Goal: Task Accomplishment & Management: Manage account settings

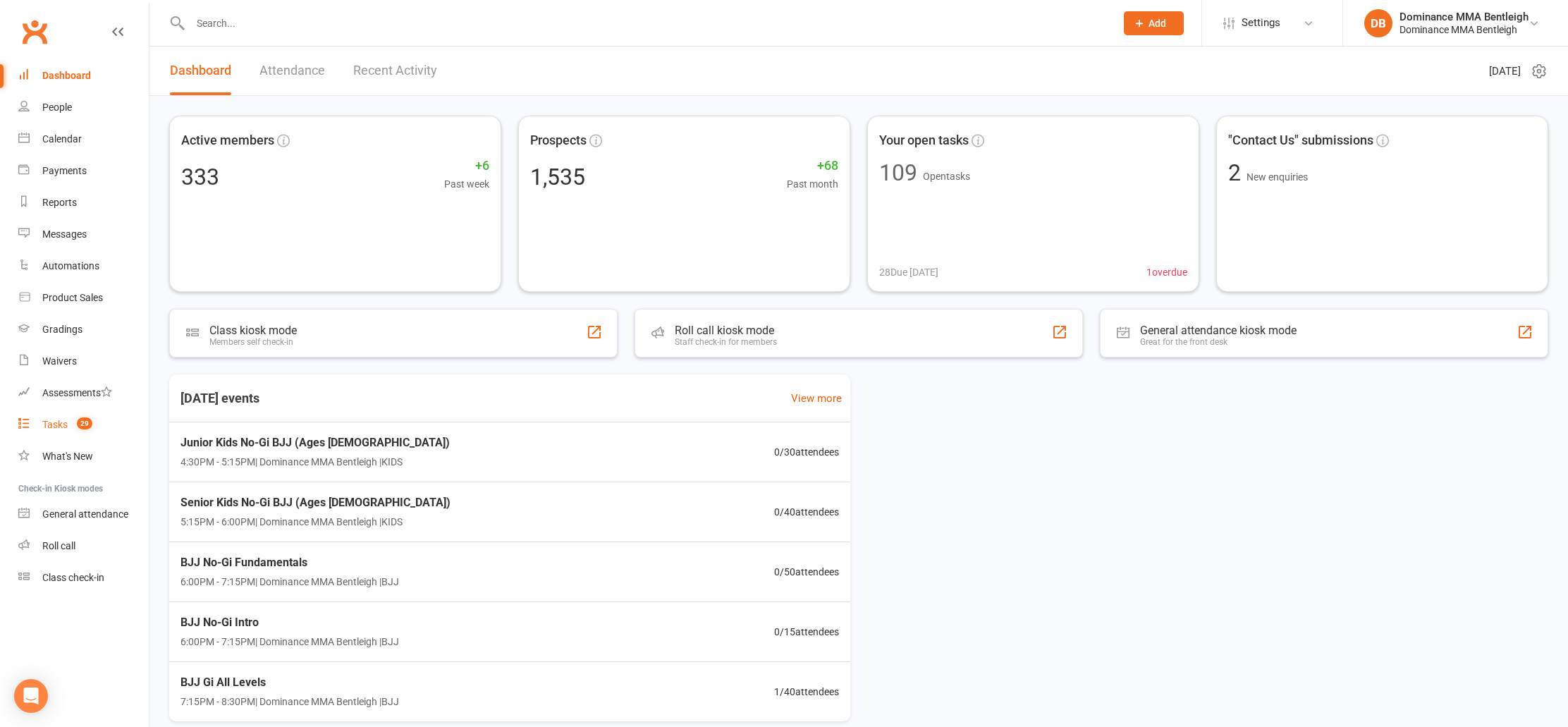
click at [66, 423] on div "Tasks" at bounding box center [54, 424] width 25 height 11
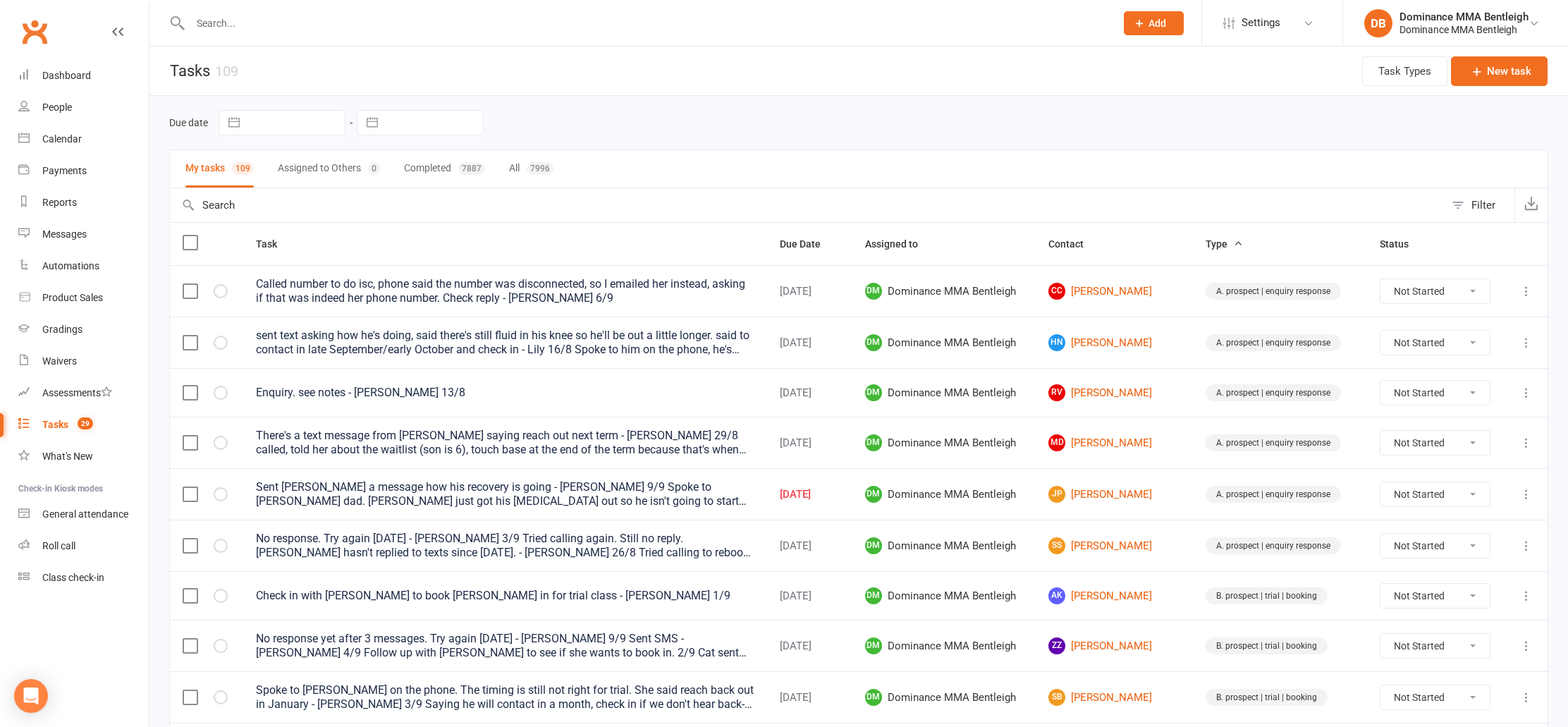
click at [450, 120] on input "text" at bounding box center [434, 122] width 98 height 24
select select "7"
select select "2025"
select select "8"
select select "2025"
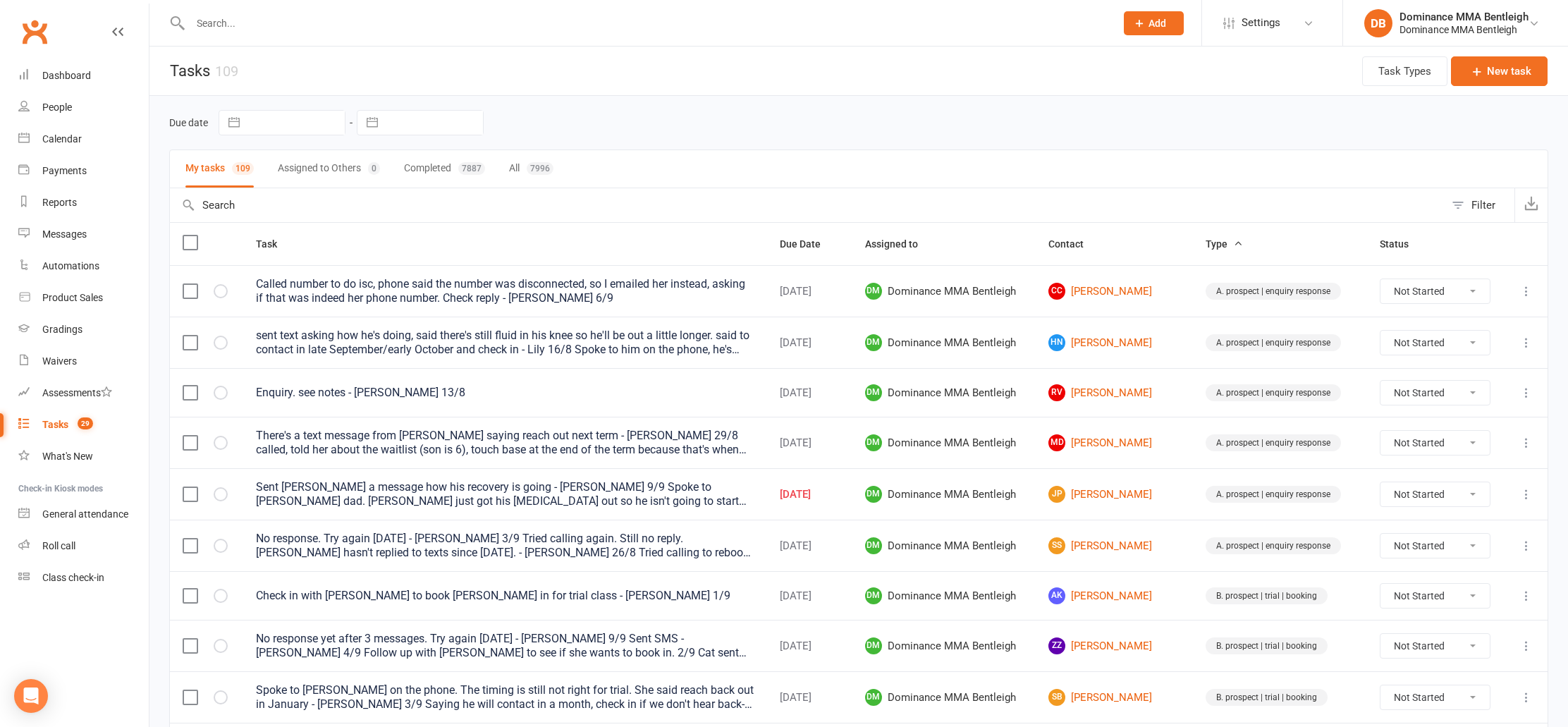
select select "9"
select select "2025"
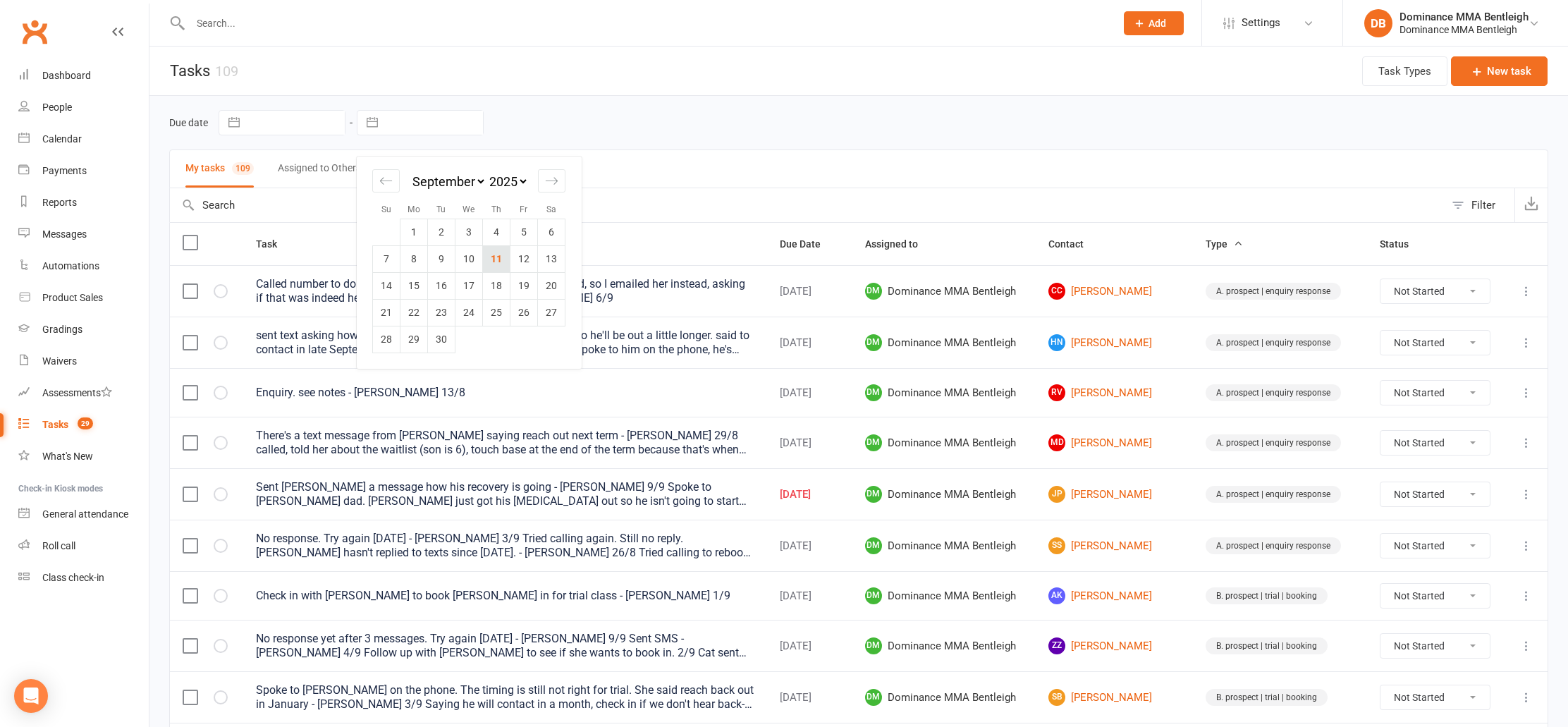
click at [503, 260] on td "11" at bounding box center [497, 258] width 27 height 27
type input "[DATE]"
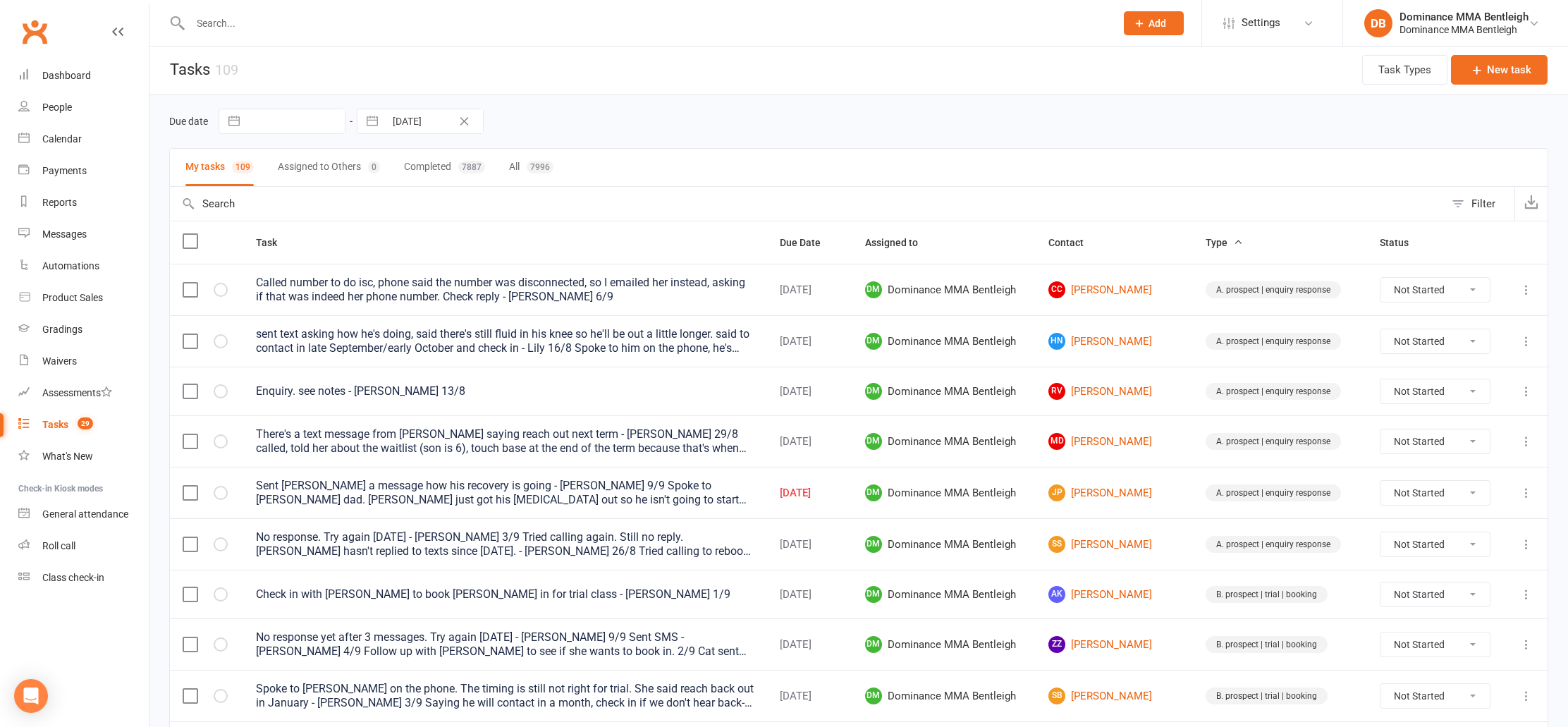
scroll to position [1, 0]
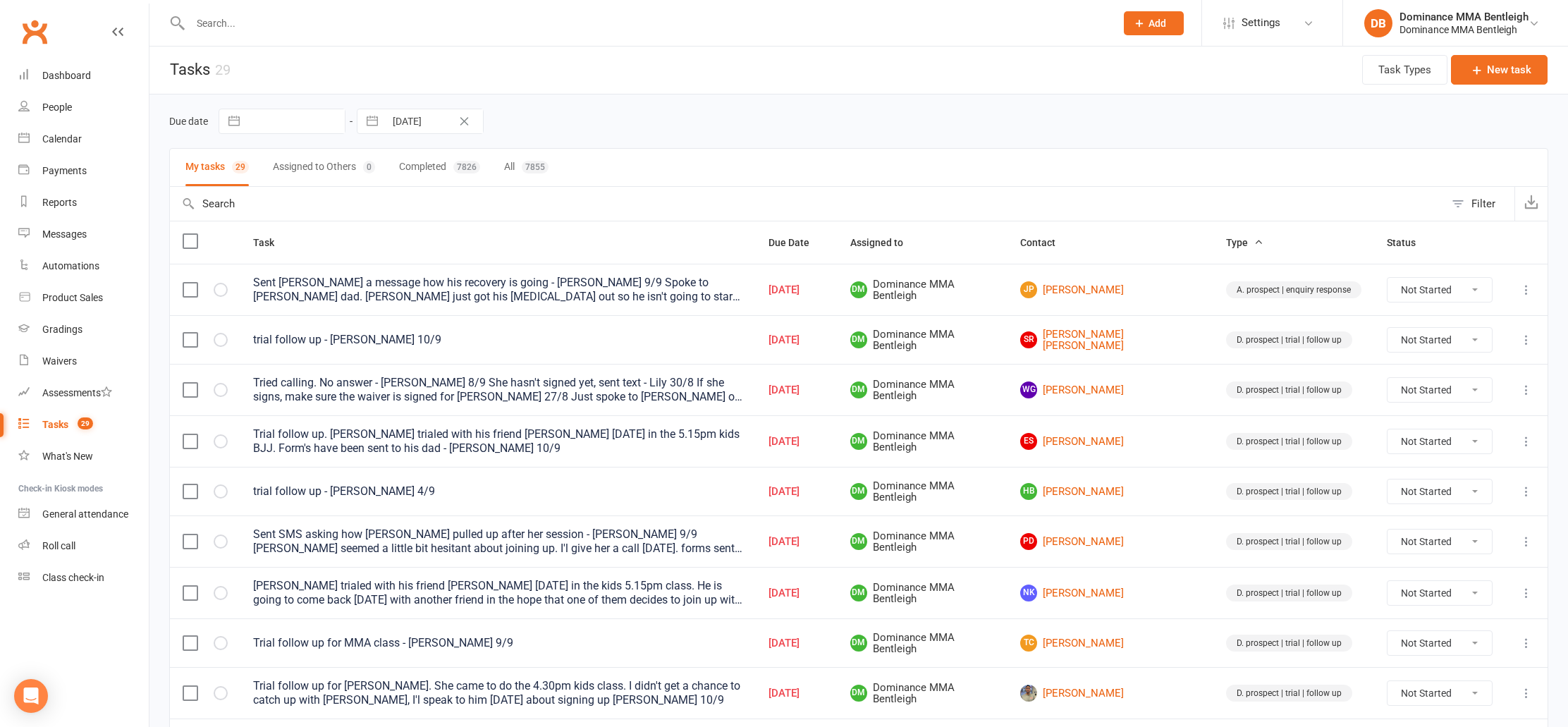
click at [294, 22] on input "text" at bounding box center [646, 24] width 919 height 20
click at [1159, 25] on span "Add" at bounding box center [1157, 24] width 18 height 11
click at [1107, 56] on link "Prospect" at bounding box center [1139, 62] width 125 height 32
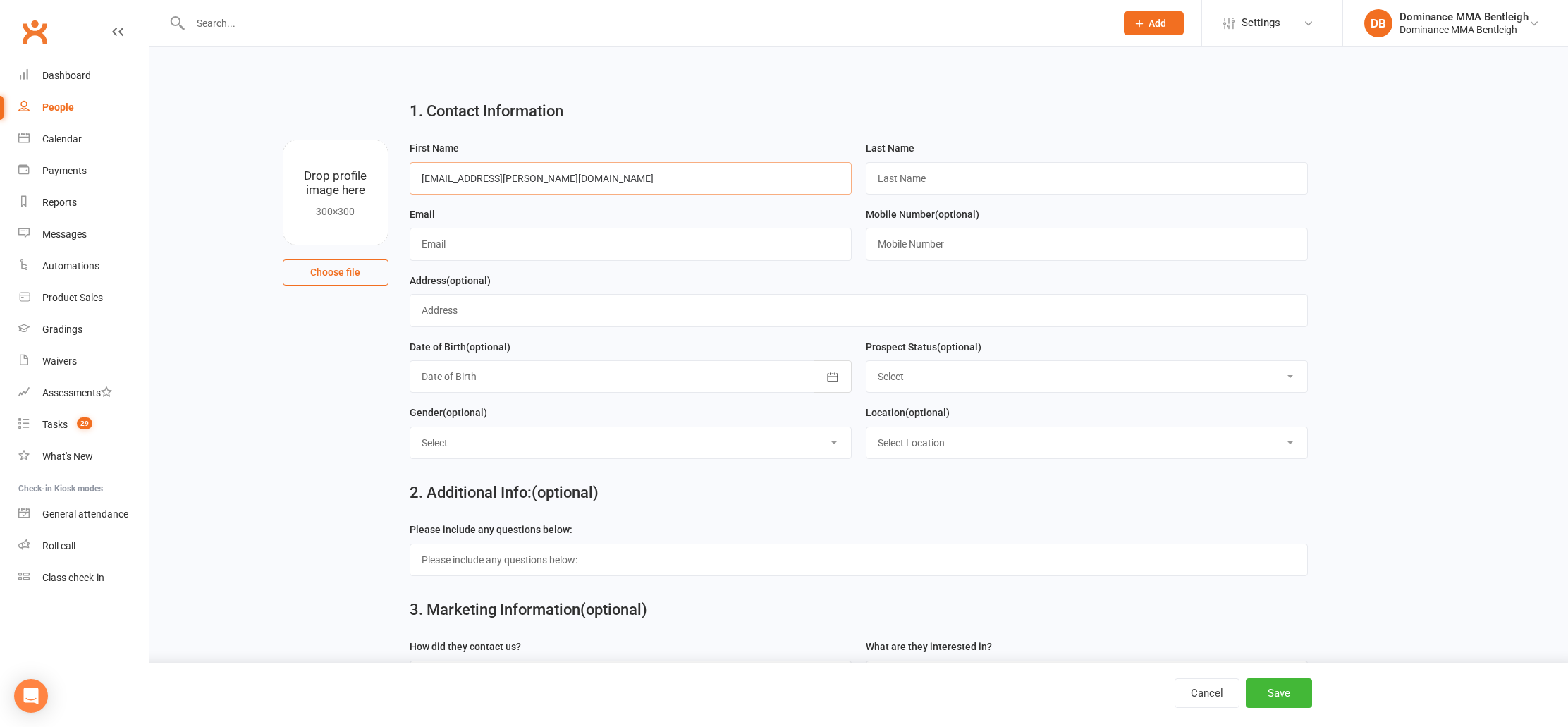
type input "[EMAIL_ADDRESS][PERSON_NAME][DOMAIN_NAME]"
drag, startPoint x: 678, startPoint y: 181, endPoint x: 355, endPoint y: 168, distance: 323.3
click at [355, 140] on div "Drop profile image here 300×300 Choose file First Name [EMAIL_ADDRESS][PERSON_N…" at bounding box center [859, 140] width 1379 height 0
drag, startPoint x: 529, startPoint y: 184, endPoint x: 415, endPoint y: 175, distance: 114.4
click at [416, 175] on input "[EMAIL_ADDRESS][PERSON_NAME][DOMAIN_NAME]" at bounding box center [630, 178] width 442 height 32
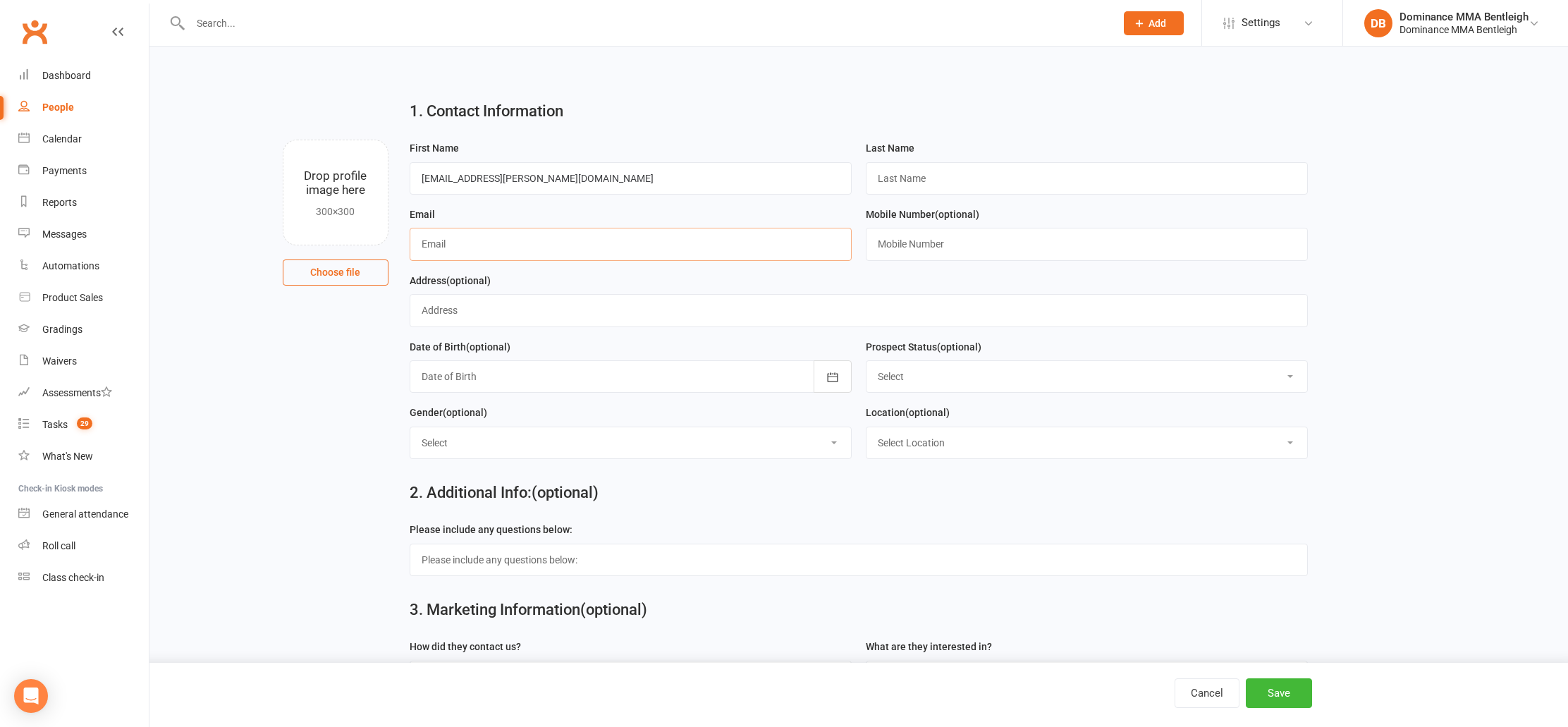
paste input "[EMAIL_ADDRESS][PERSON_NAME][DOMAIN_NAME]"
type input "[EMAIL_ADDRESS][PERSON_NAME][DOMAIN_NAME]"
drag, startPoint x: 553, startPoint y: 184, endPoint x: 374, endPoint y: 194, distance: 179.3
click at [374, 140] on div "Drop profile image here 300×300 Choose file First Name [EMAIL_ADDRESS][PERSON_N…" at bounding box center [859, 140] width 1379 height 0
click at [520, 175] on input "[EMAIL_ADDRESS][PERSON_NAME][DOMAIN_NAME]" at bounding box center [630, 178] width 442 height 32
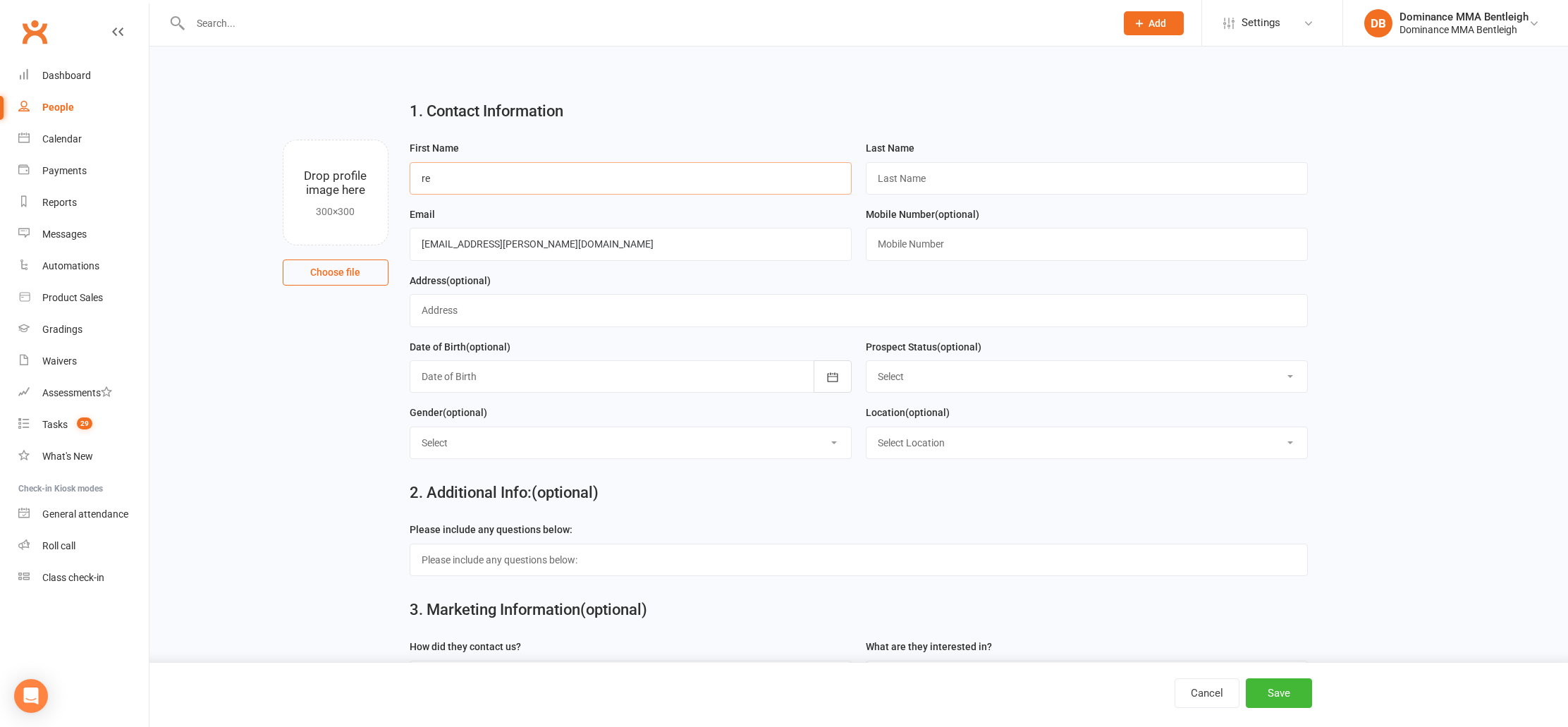
type input "r"
type input "[PERSON_NAME]"
click at [954, 184] on input "text" at bounding box center [1087, 178] width 442 height 32
type input "[PERSON_NAME]"
type input "0402138493"
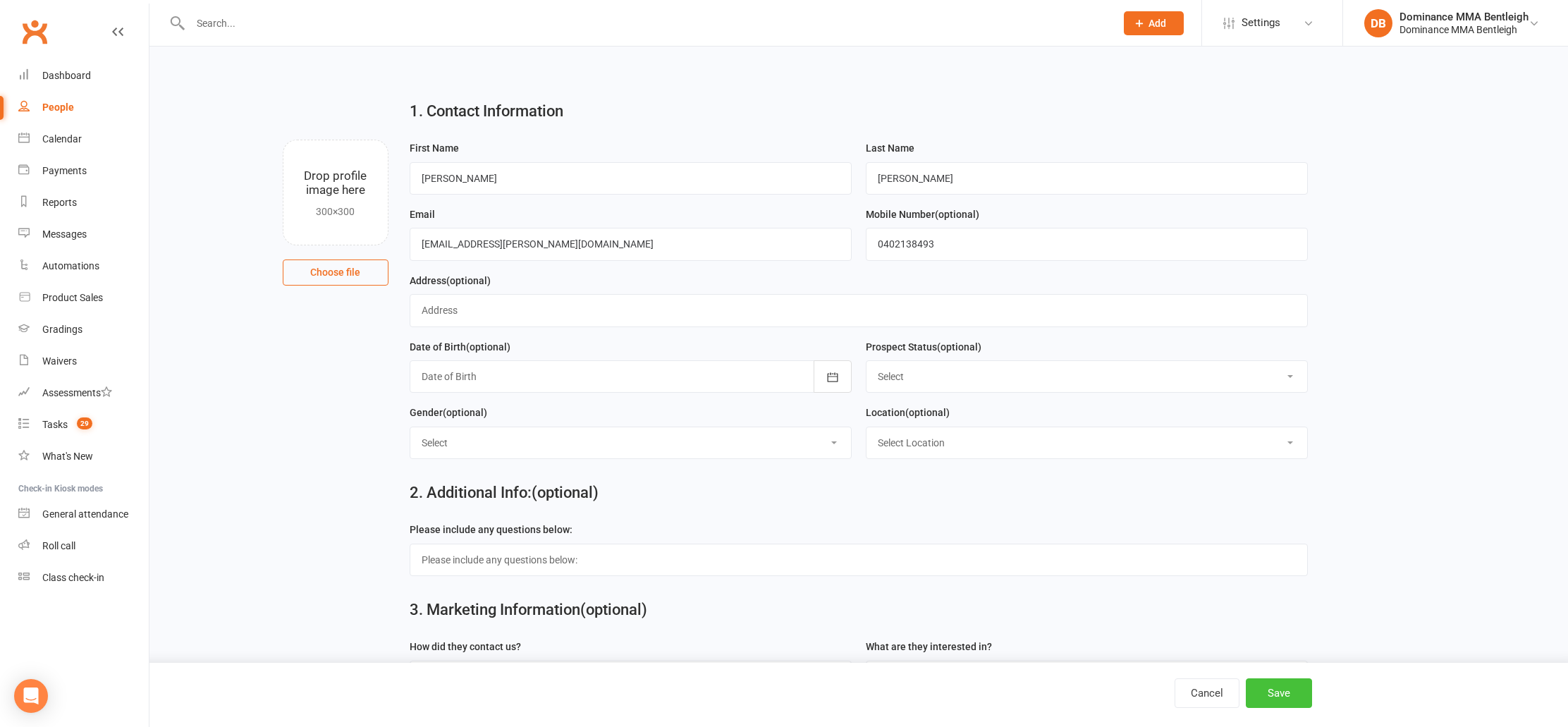
click at [1282, 690] on button "Save" at bounding box center [1279, 693] width 66 height 29
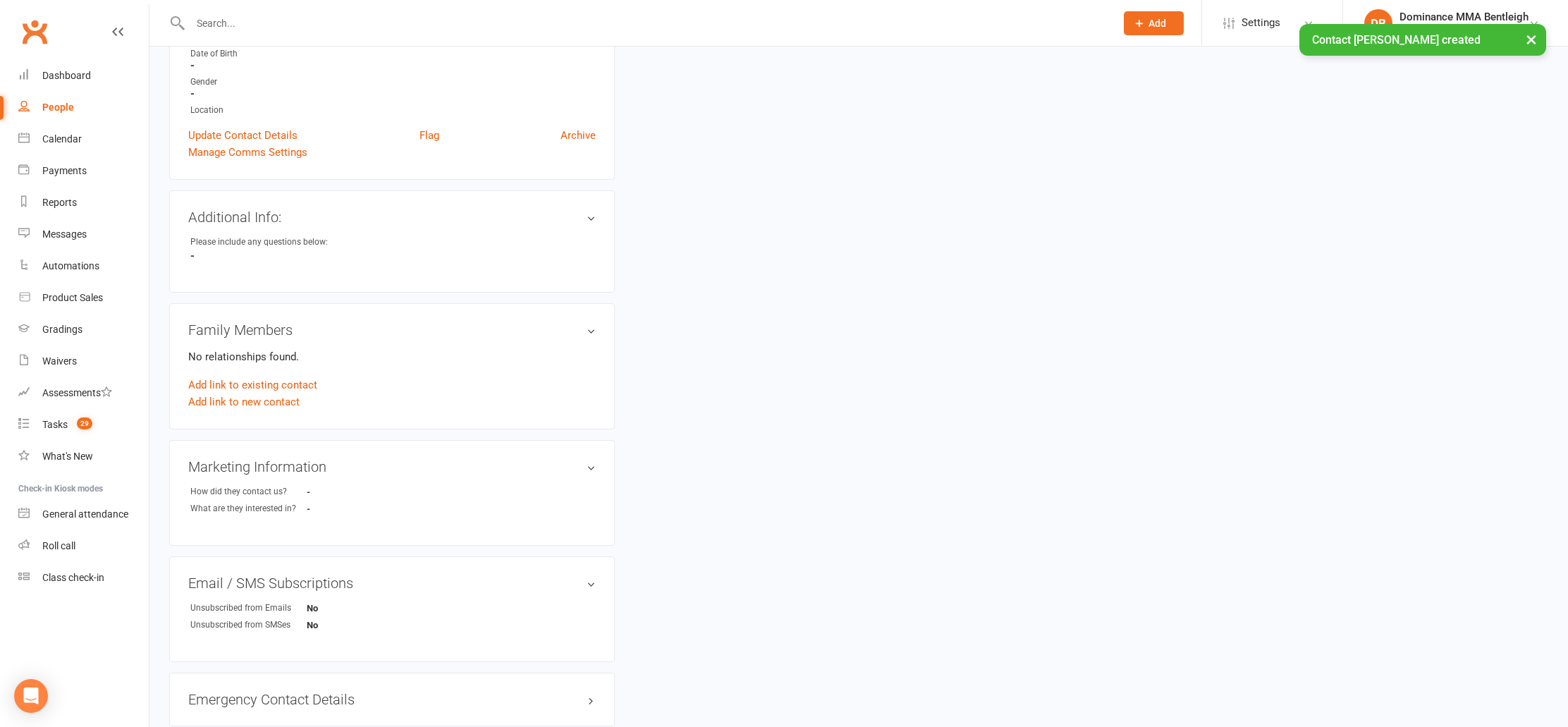
scroll to position [313, 0]
click at [277, 401] on link "Add link to new contact" at bounding box center [244, 399] width 111 height 17
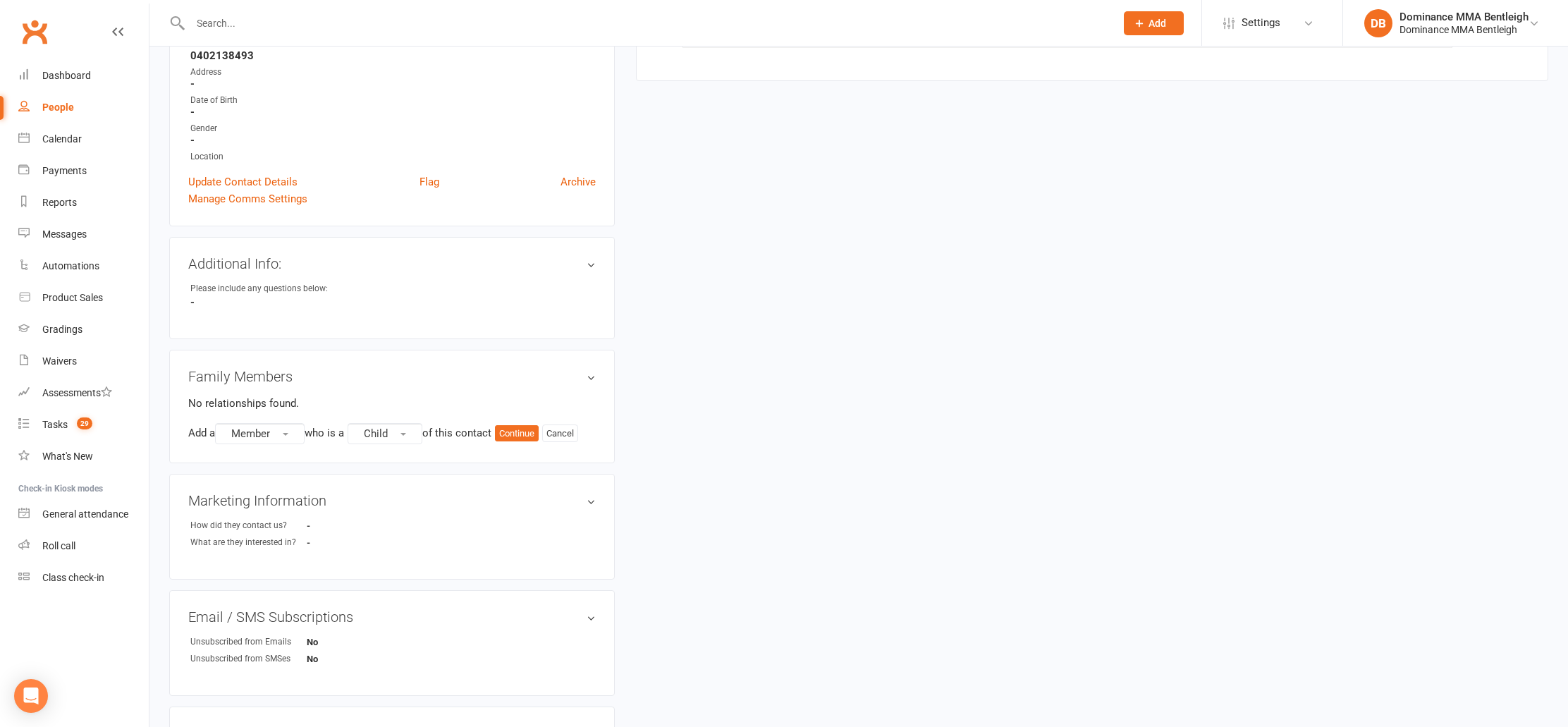
scroll to position [265, 0]
click at [289, 433] on button "Member" at bounding box center [260, 432] width 90 height 22
click at [306, 482] on link "Prospect" at bounding box center [285, 489] width 140 height 28
click at [524, 431] on button "Continue" at bounding box center [520, 430] width 44 height 17
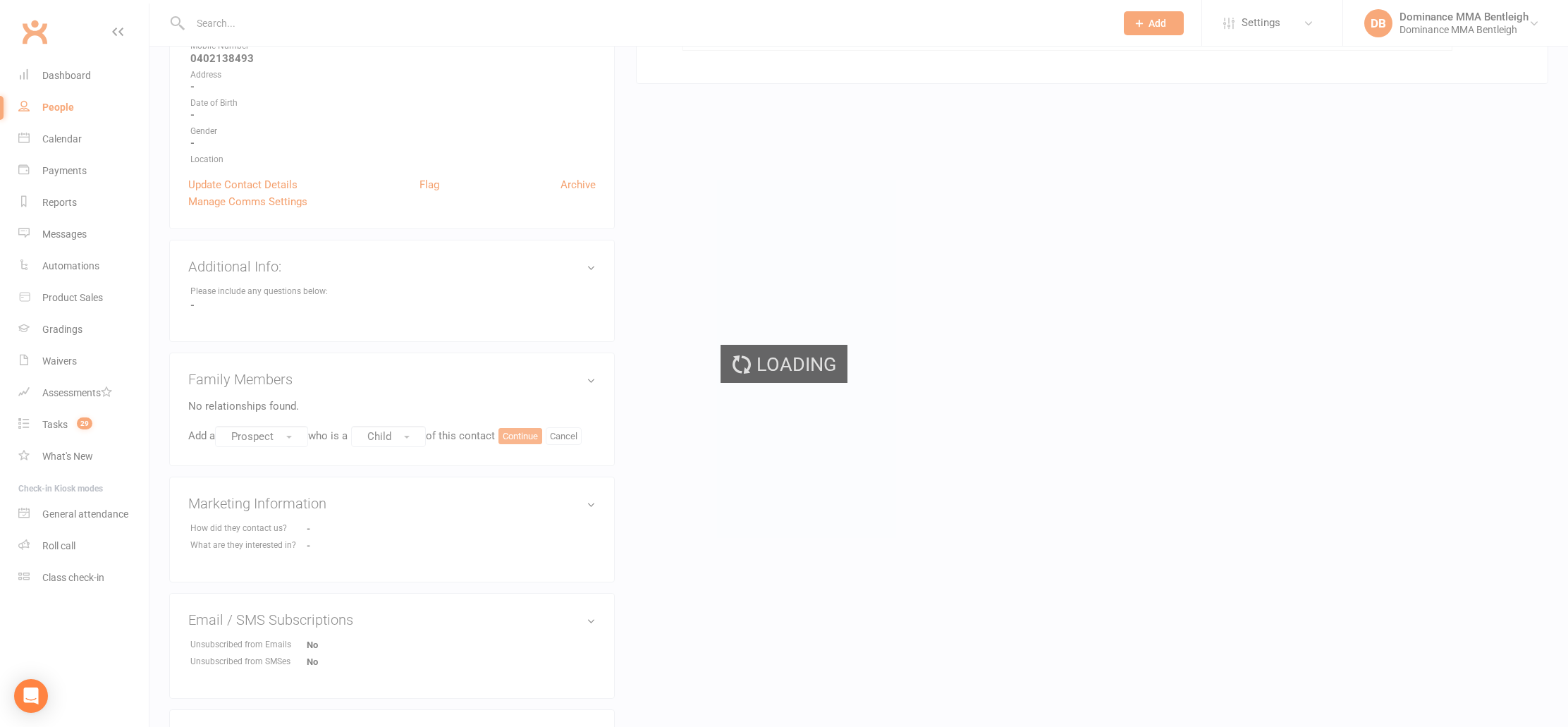
scroll to position [259, 0]
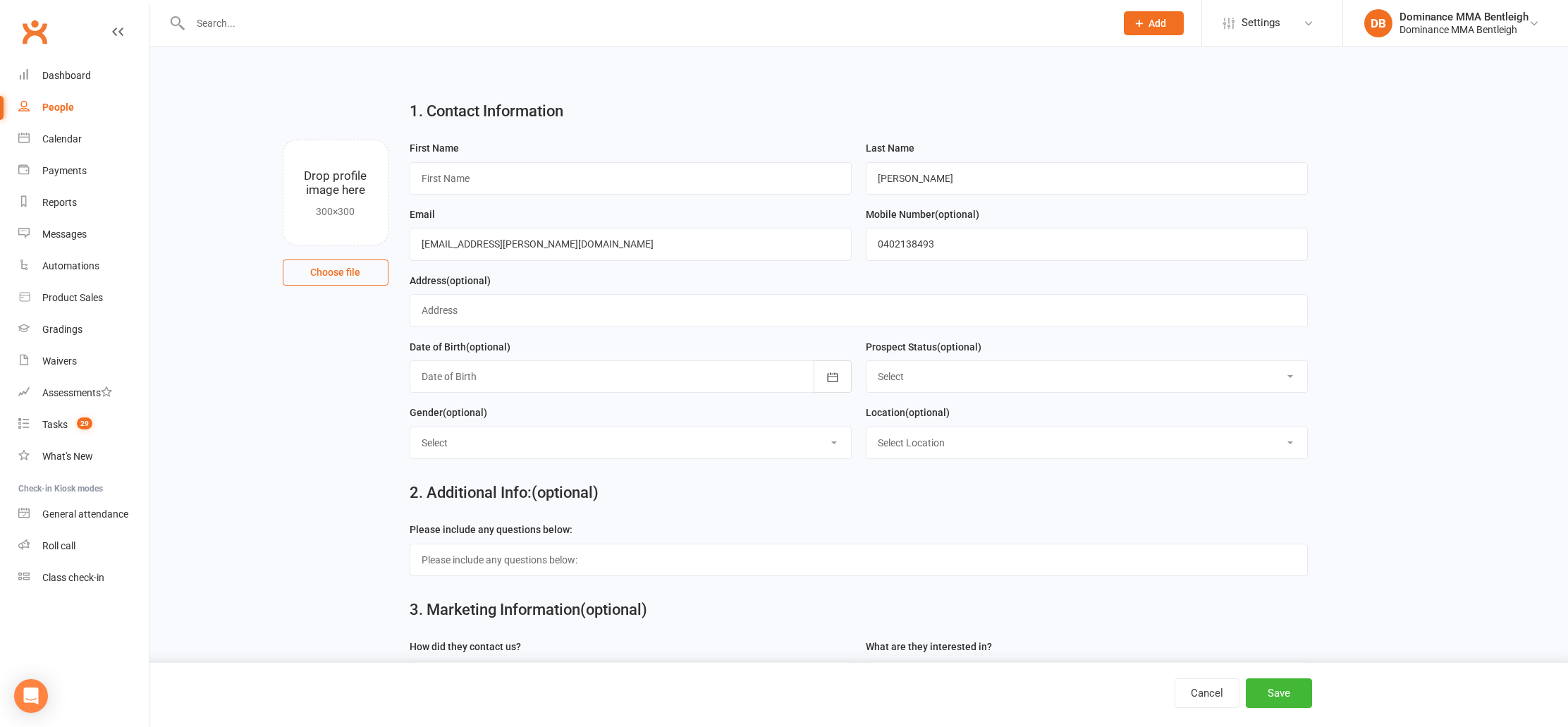
click at [462, 161] on div "First Name" at bounding box center [630, 167] width 442 height 55
type input "Osher"
click at [1270, 670] on div "Cancel Save" at bounding box center [784, 694] width 1568 height 64
click at [1280, 683] on button "Save" at bounding box center [1279, 693] width 66 height 29
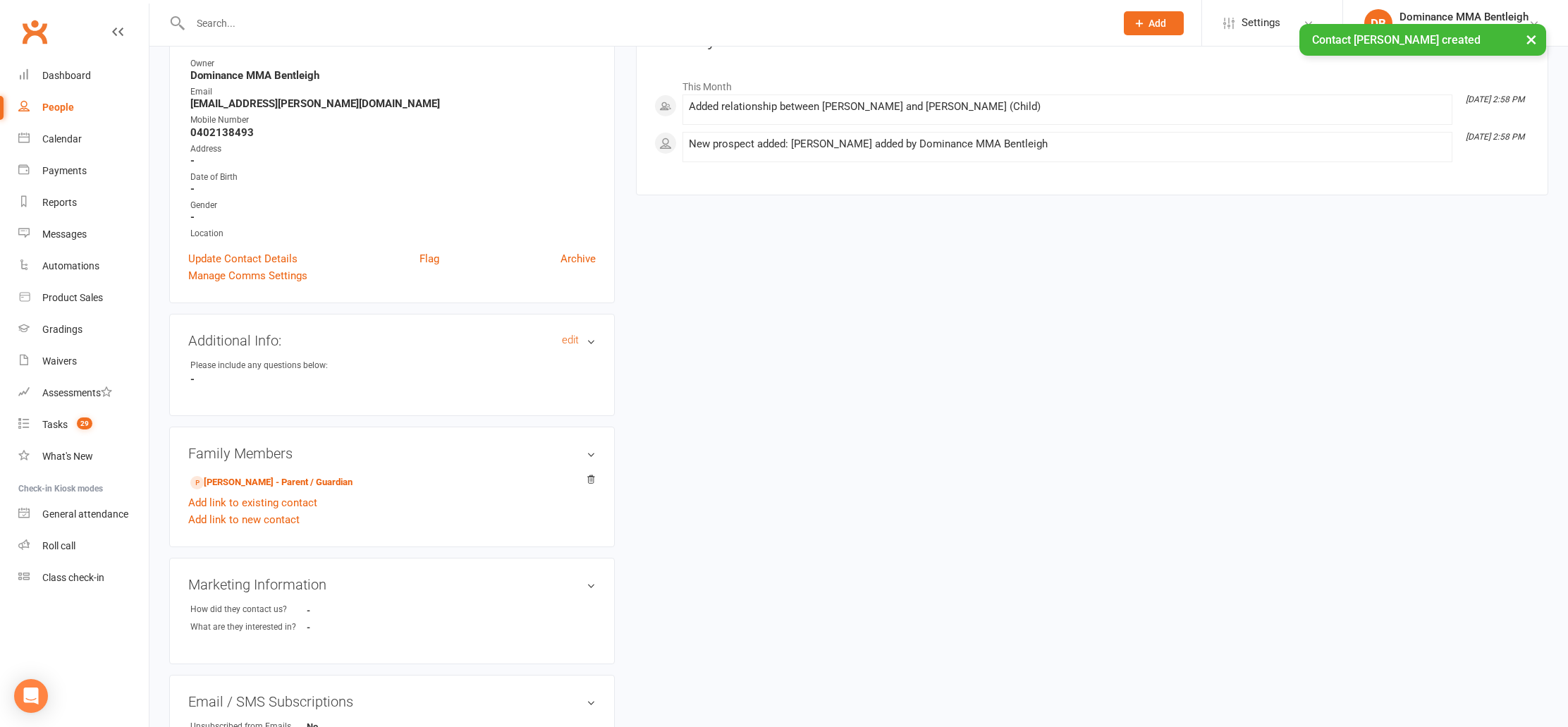
scroll to position [189, 0]
click at [282, 477] on link "[PERSON_NAME] - Parent / Guardian" at bounding box center [272, 480] width 162 height 15
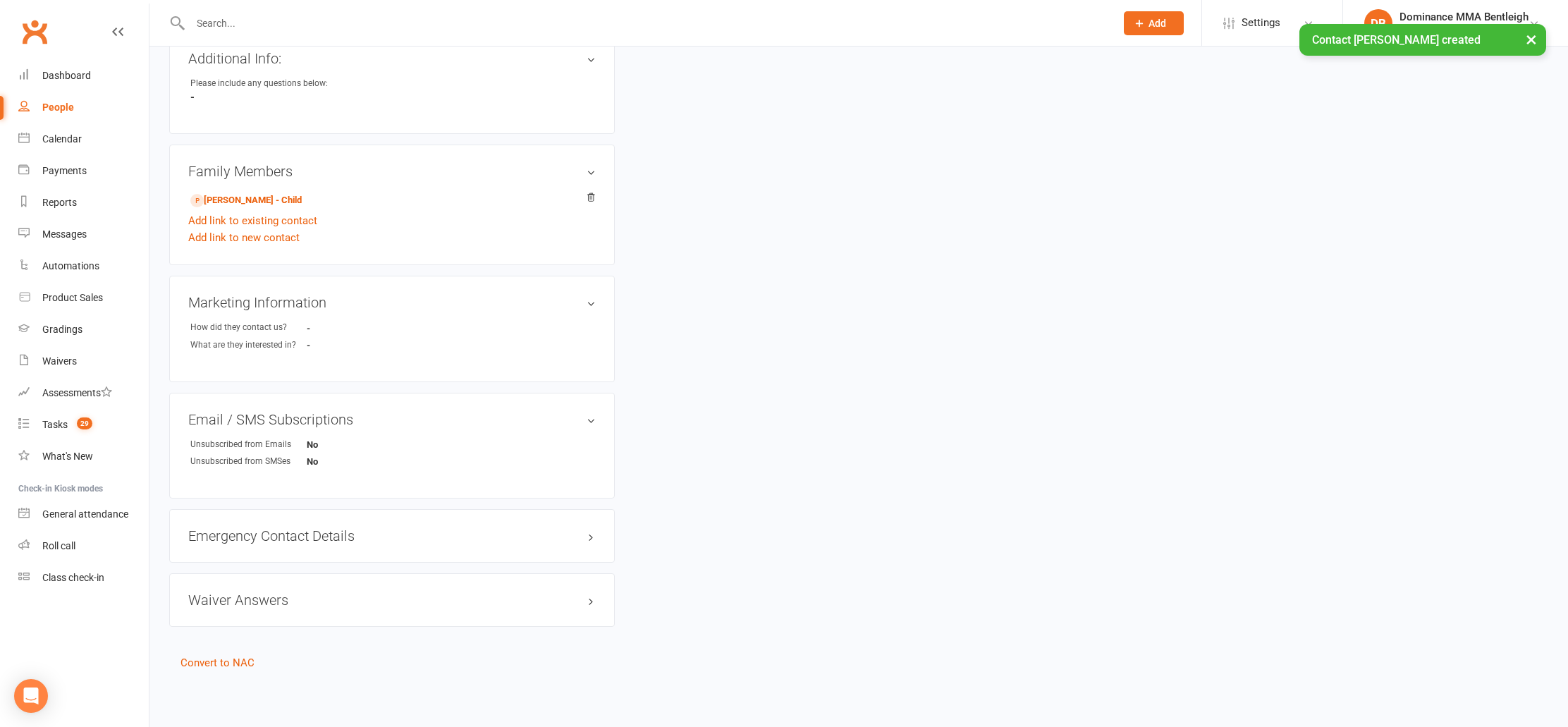
scroll to position [479, 0]
click at [244, 657] on link "Convert to NAC" at bounding box center [217, 663] width 74 height 13
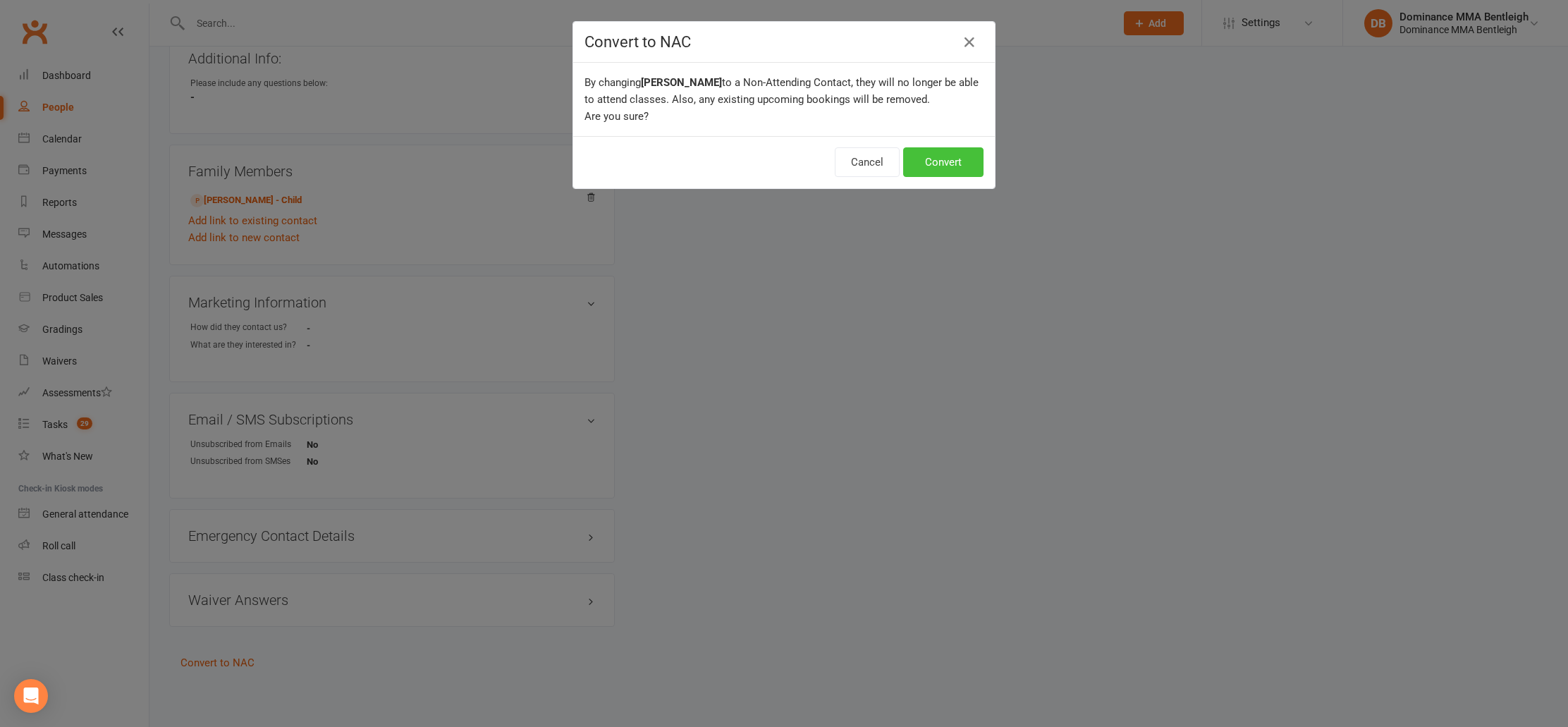
click at [969, 158] on button "Convert" at bounding box center [944, 162] width 80 height 29
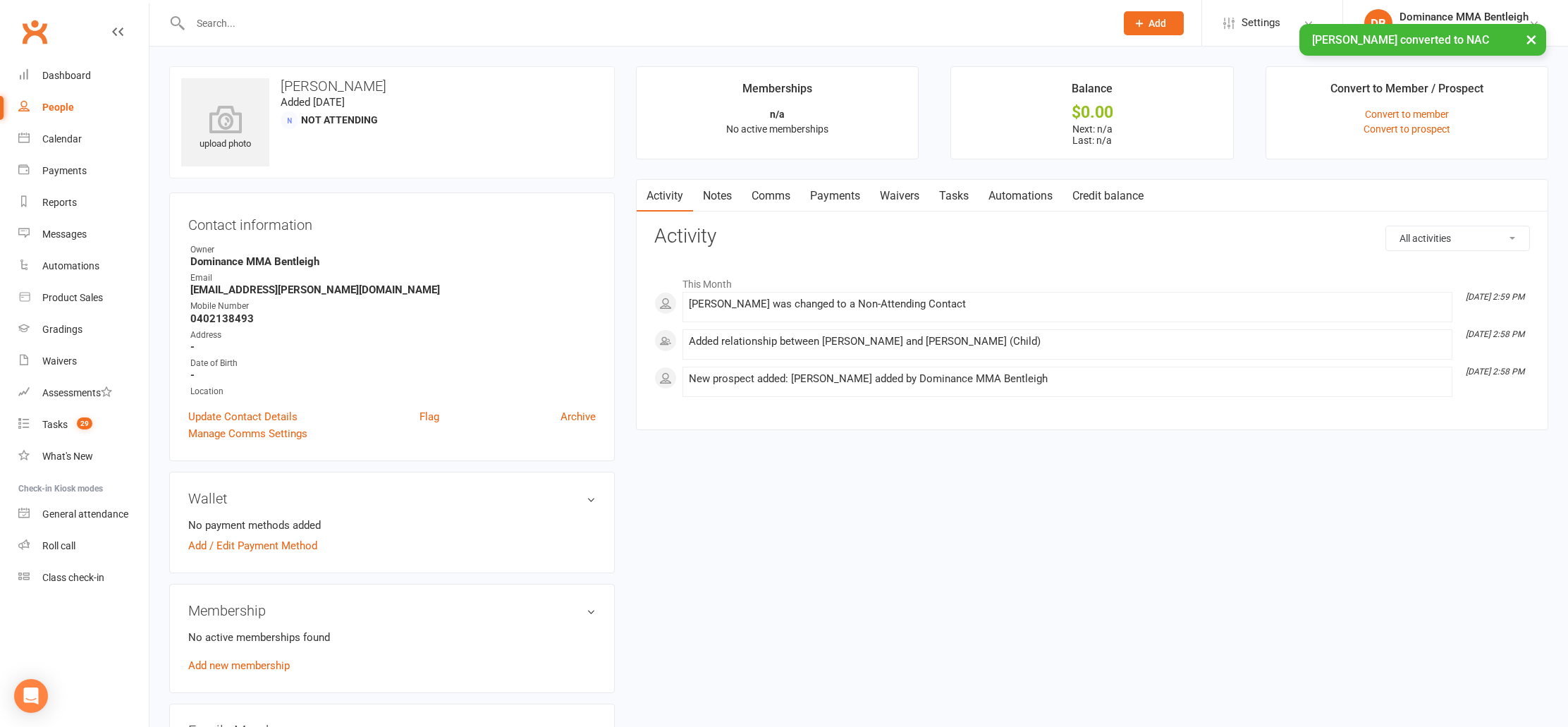
click at [909, 190] on link "Waivers" at bounding box center [900, 196] width 60 height 32
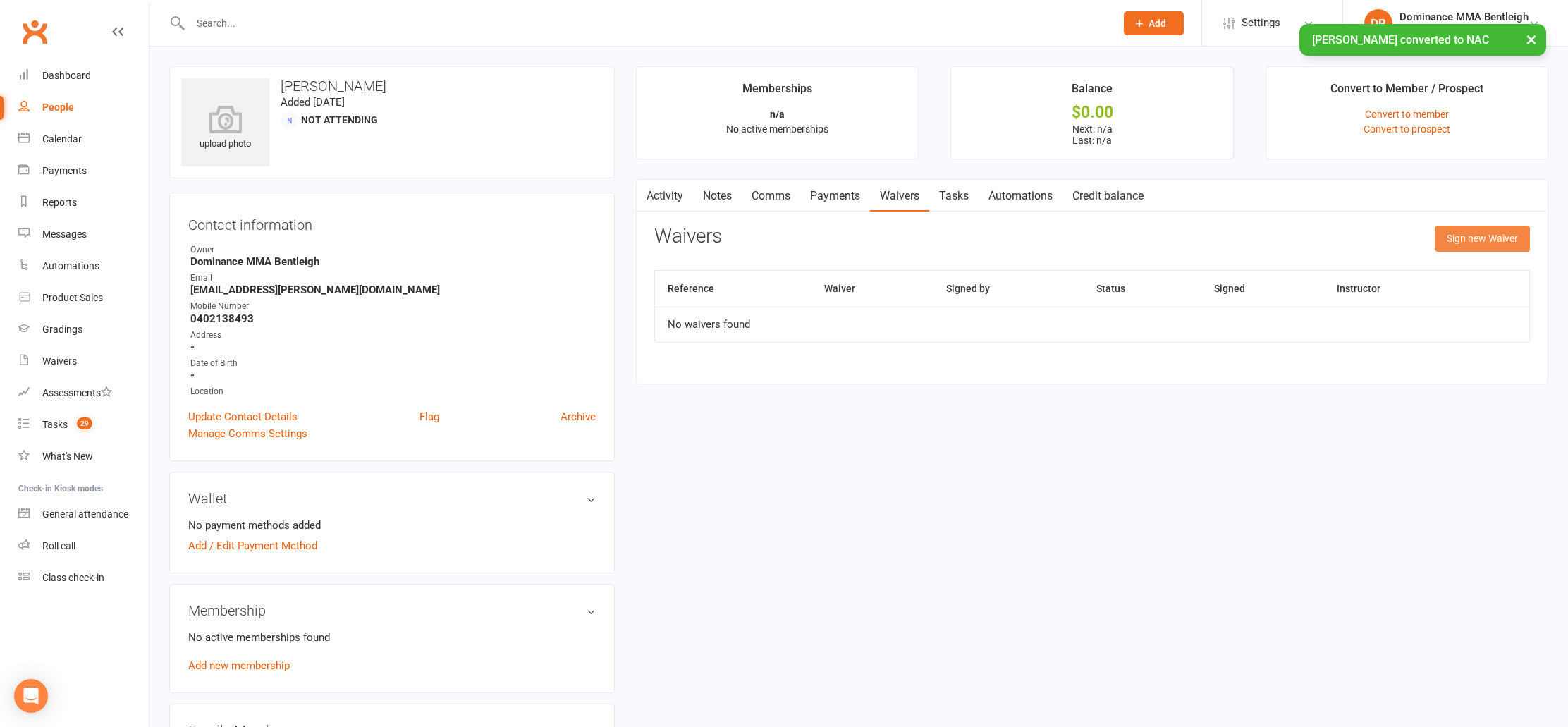
click at [1465, 242] on button "Sign new Waiver" at bounding box center [1482, 238] width 95 height 25
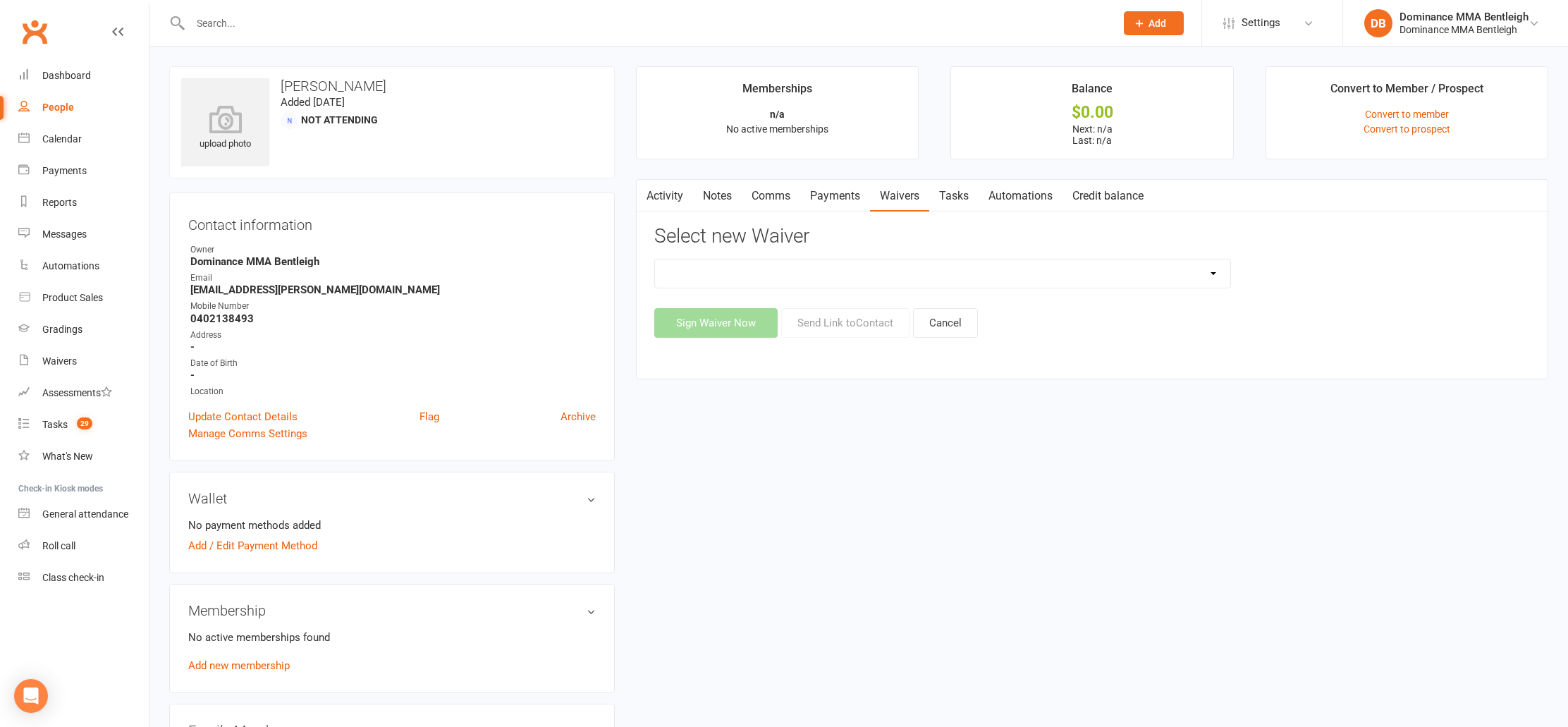
select select "1931"
click at [816, 321] on button "Send Link to Contact" at bounding box center [845, 323] width 128 height 29
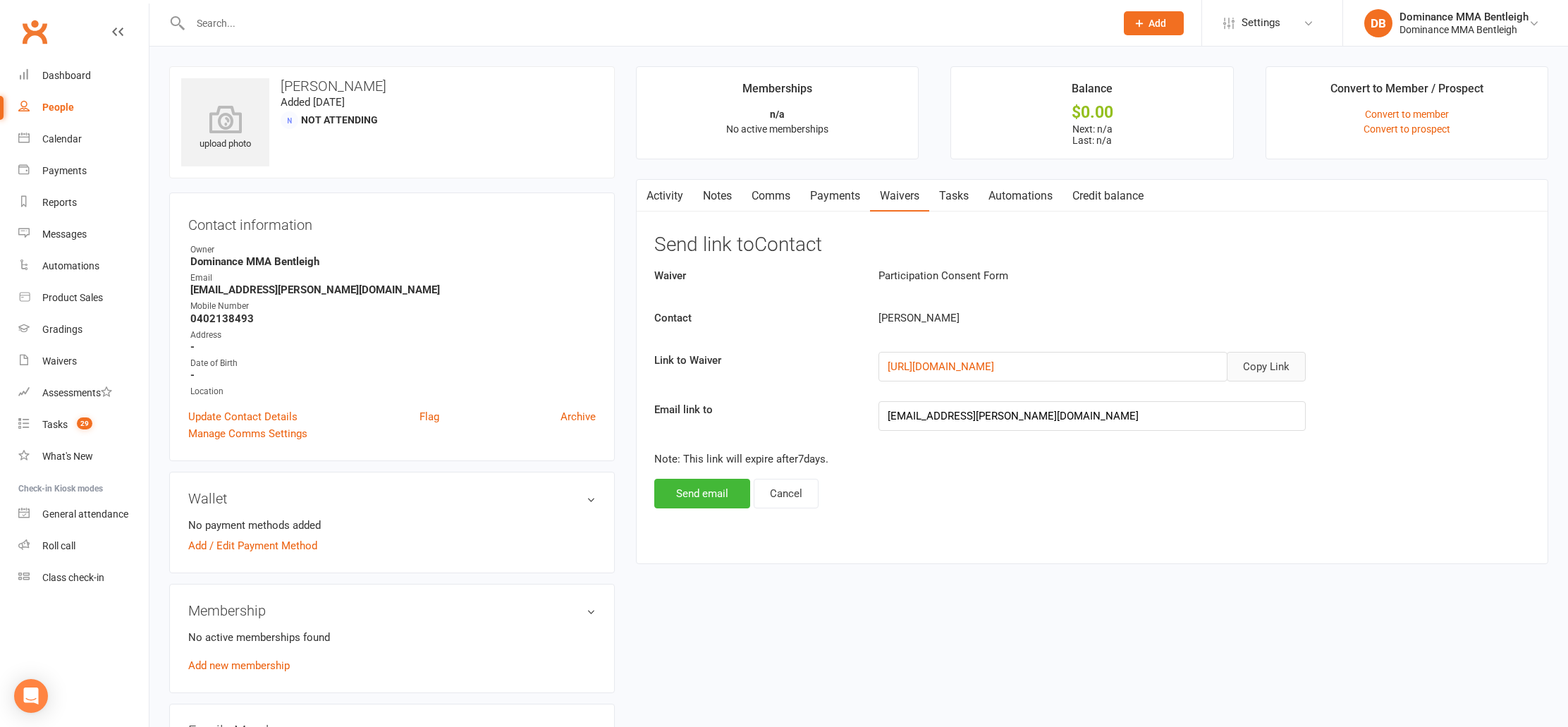
click at [1277, 358] on button "Copy Link" at bounding box center [1266, 366] width 79 height 29
click at [741, 486] on button "Send email" at bounding box center [703, 493] width 96 height 29
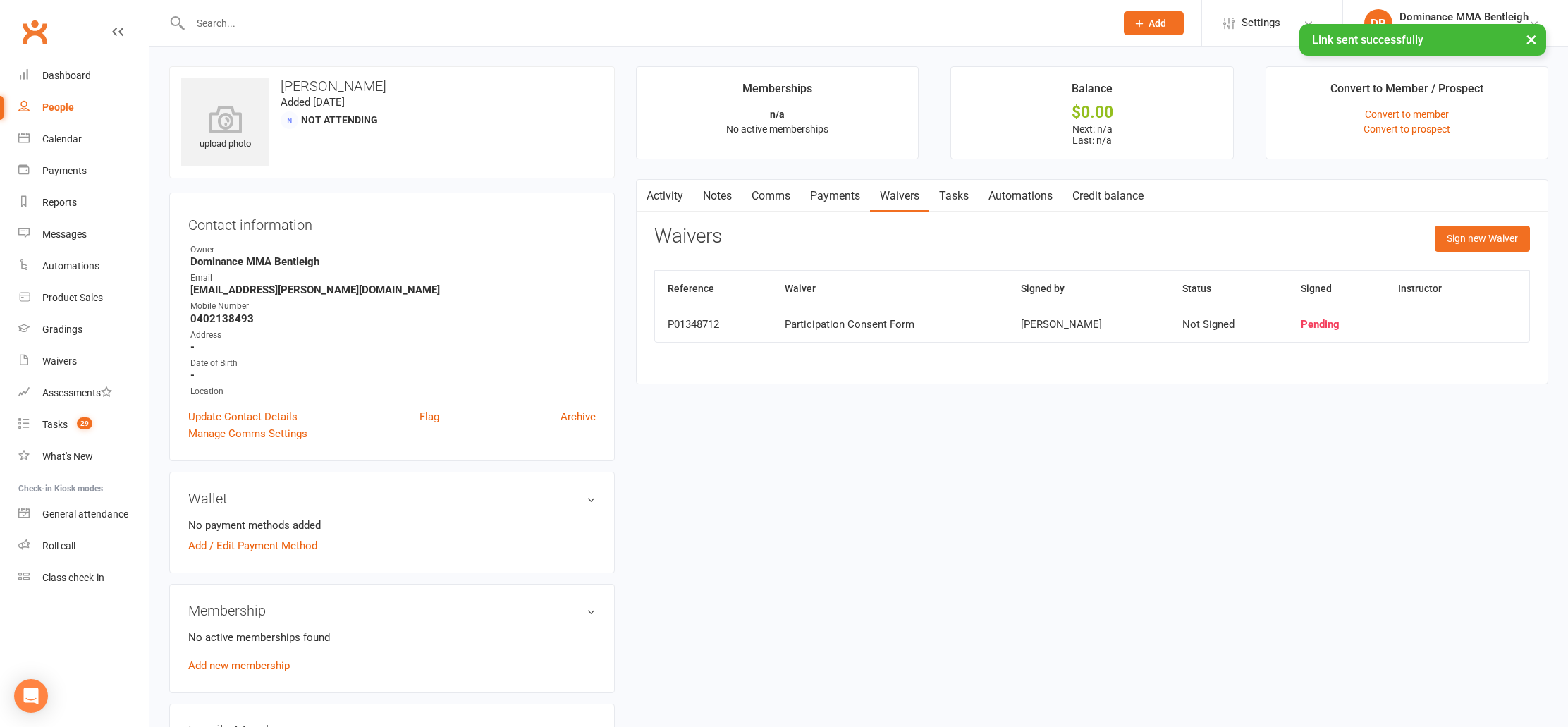
click at [761, 201] on link "Comms" at bounding box center [771, 196] width 59 height 32
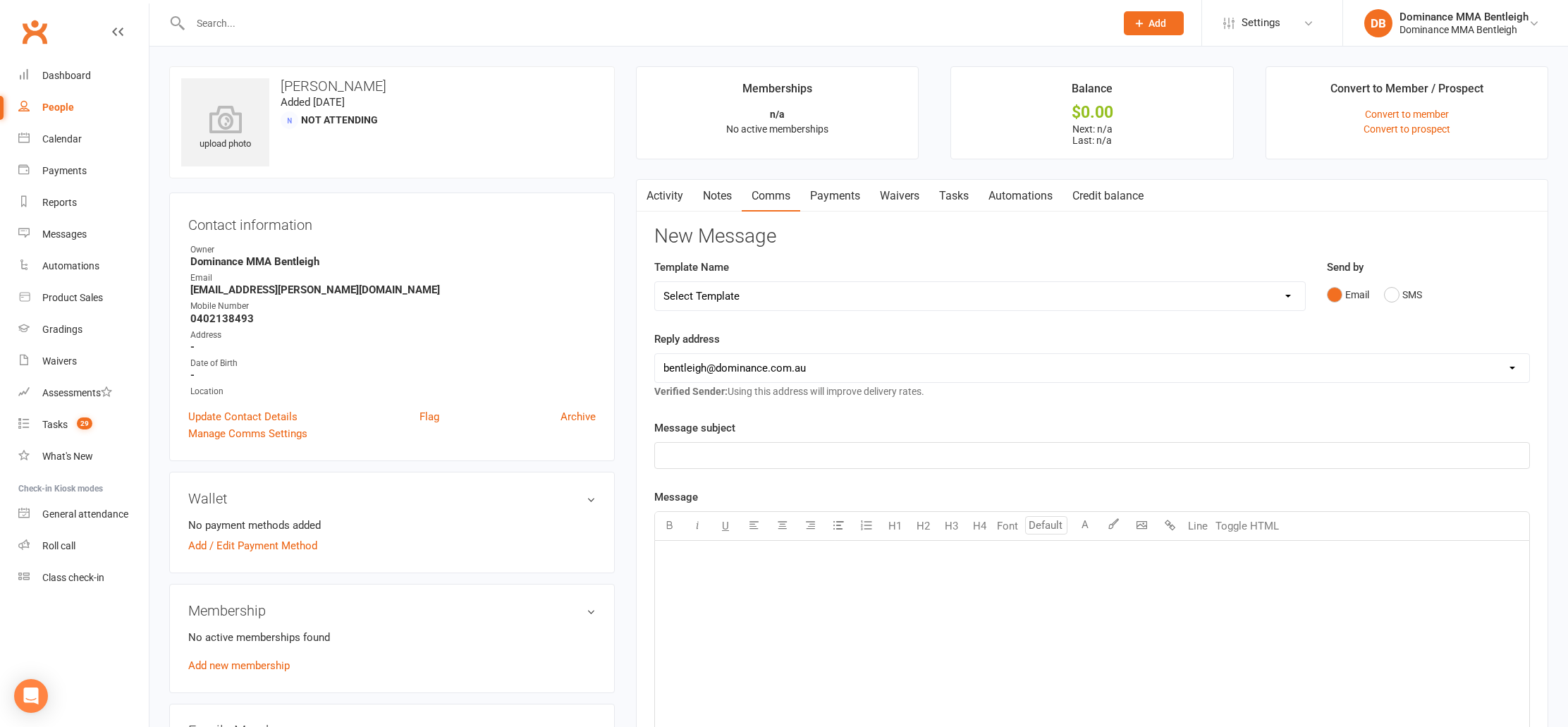
select select "19"
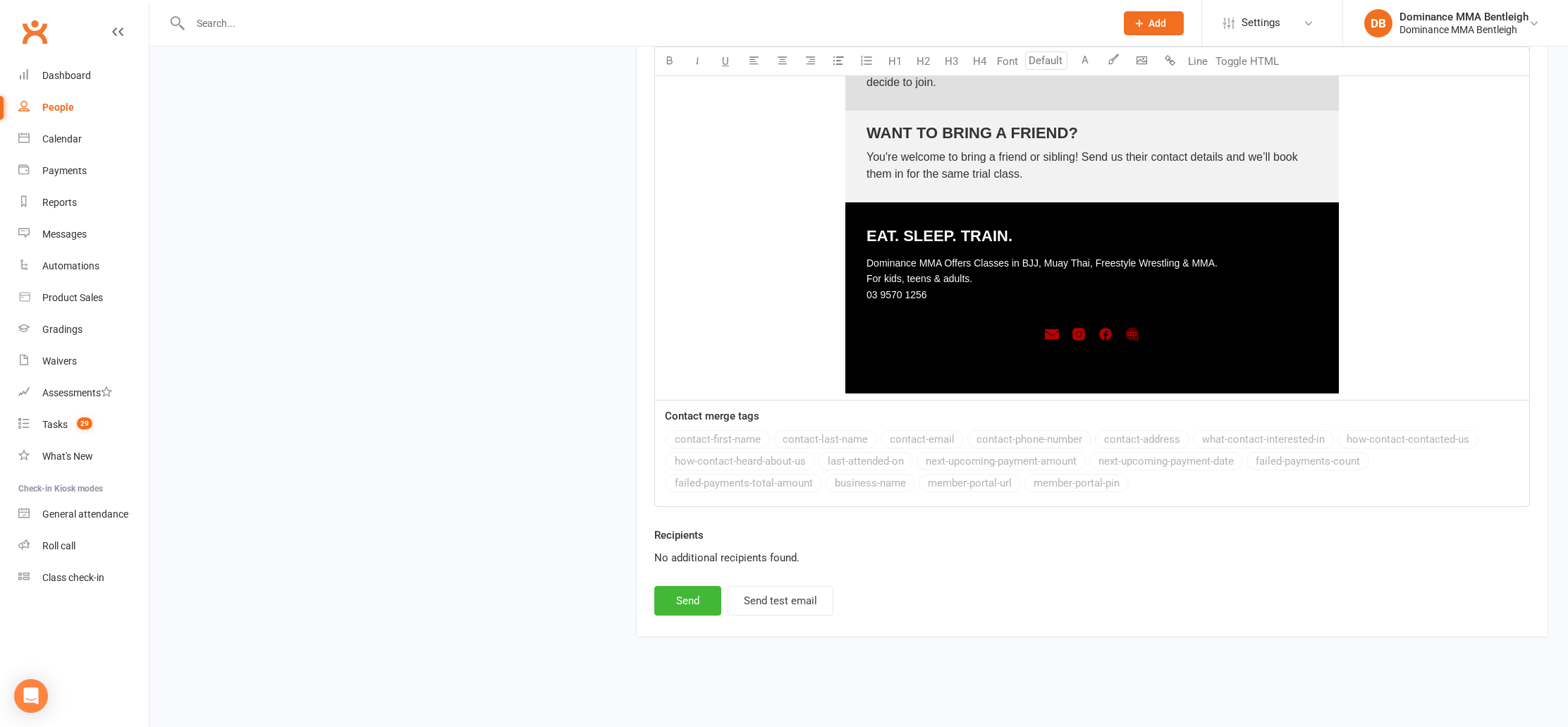
click at [700, 586] on button "Send" at bounding box center [688, 600] width 67 height 29
select select
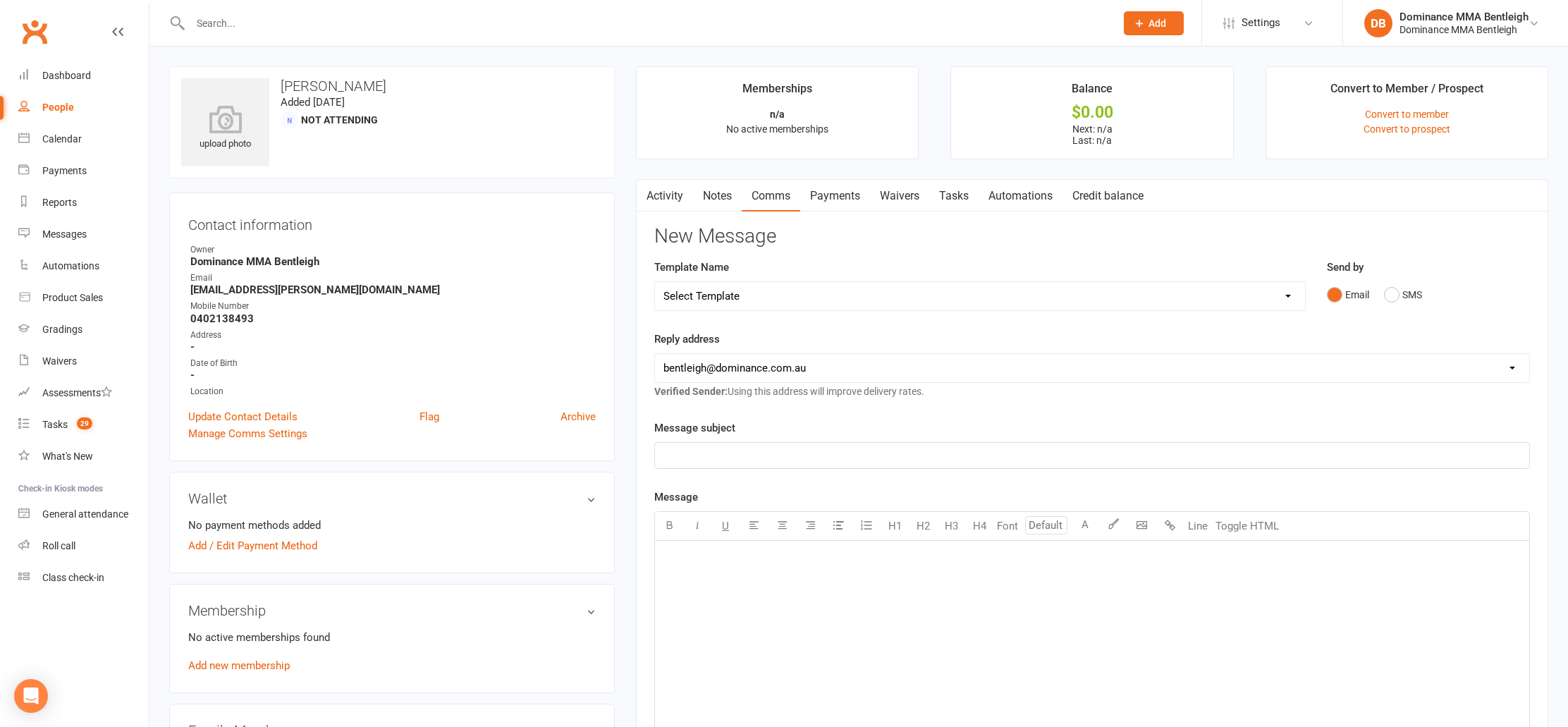
click at [941, 190] on link "Tasks" at bounding box center [954, 196] width 49 height 32
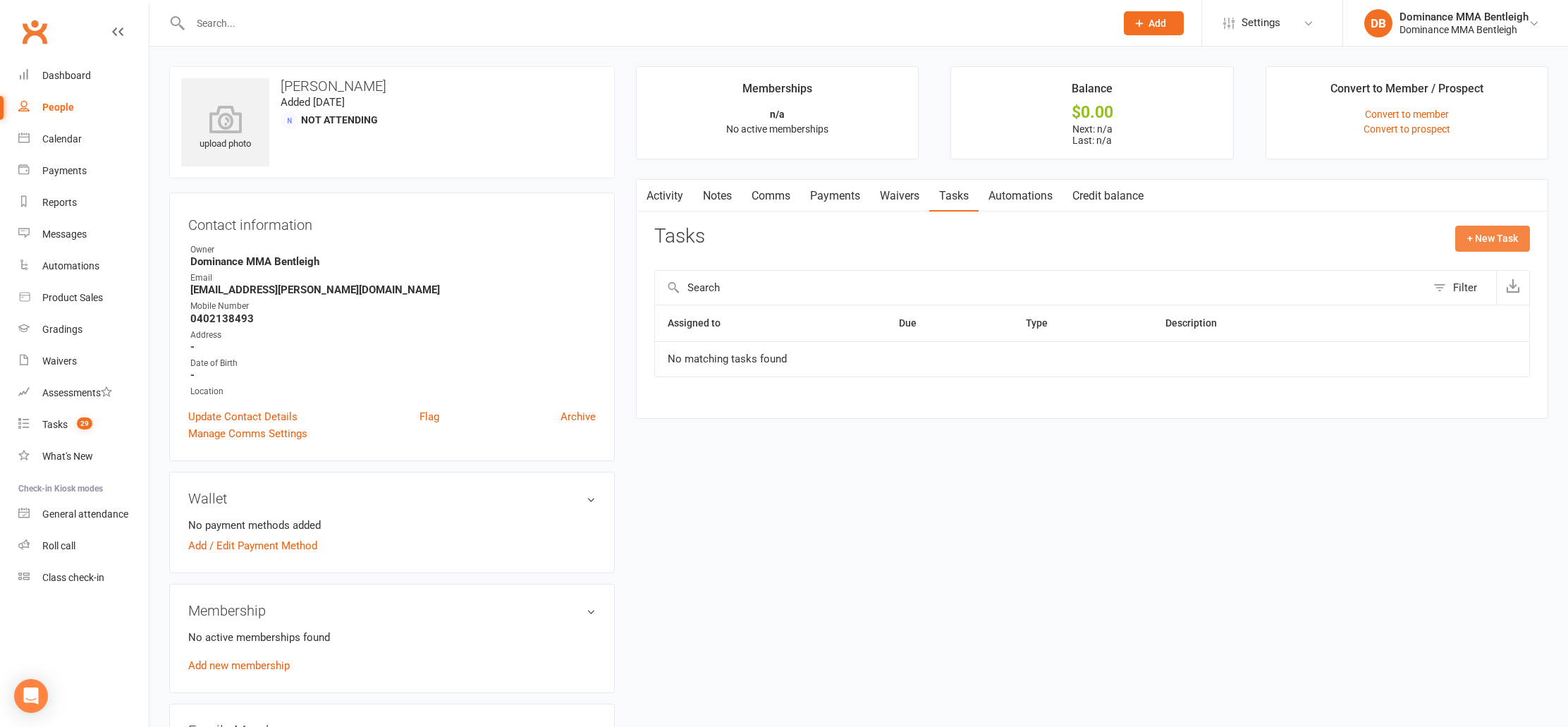
click at [1481, 244] on button "+ New Task" at bounding box center [1493, 238] width 75 height 25
select select "24839"
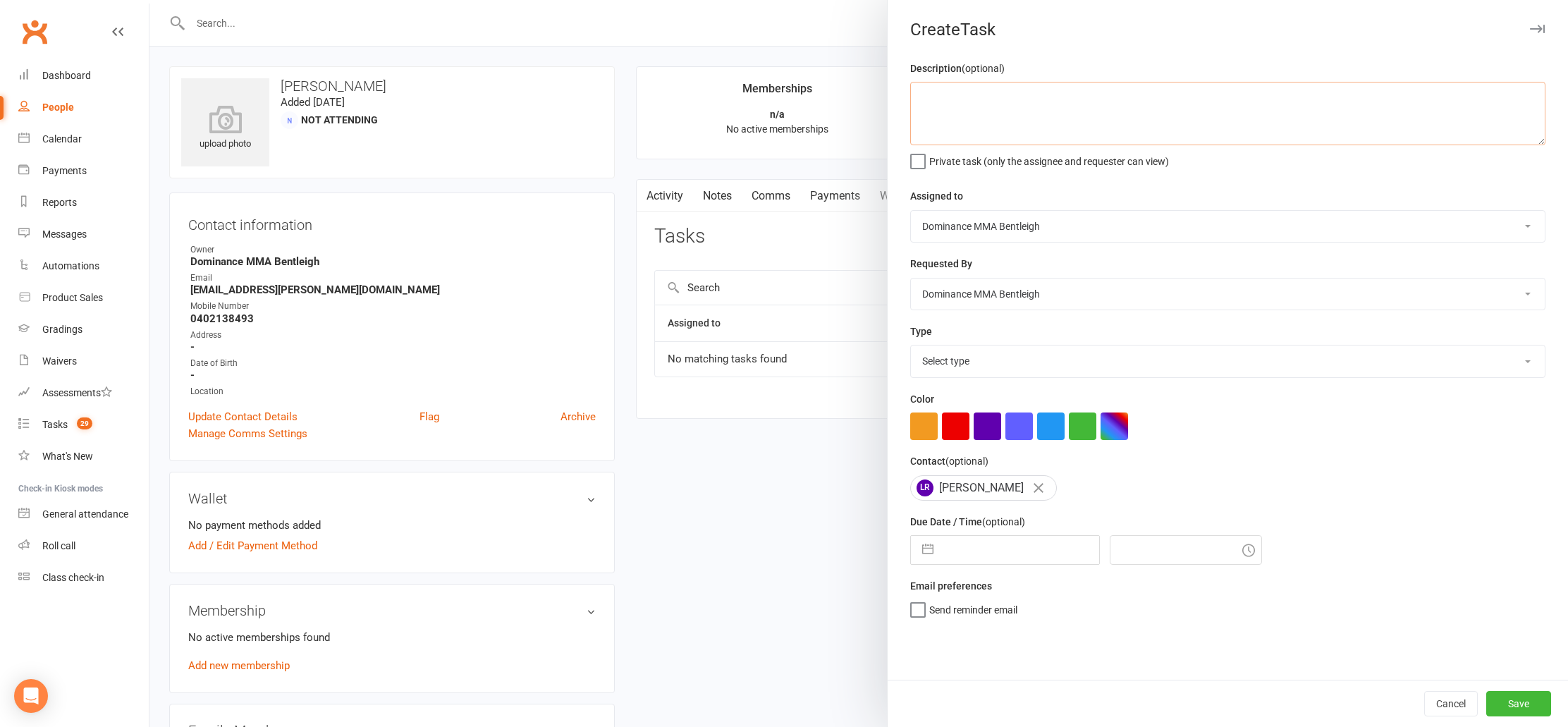
click at [1118, 120] on textarea at bounding box center [1228, 113] width 635 height 64
type textarea "trial follow up for 5.15pm kids NO GI - [PERSON_NAME] 11/9"
select select "13787"
click at [1037, 545] on input "text" at bounding box center [1020, 549] width 158 height 28
select select "7"
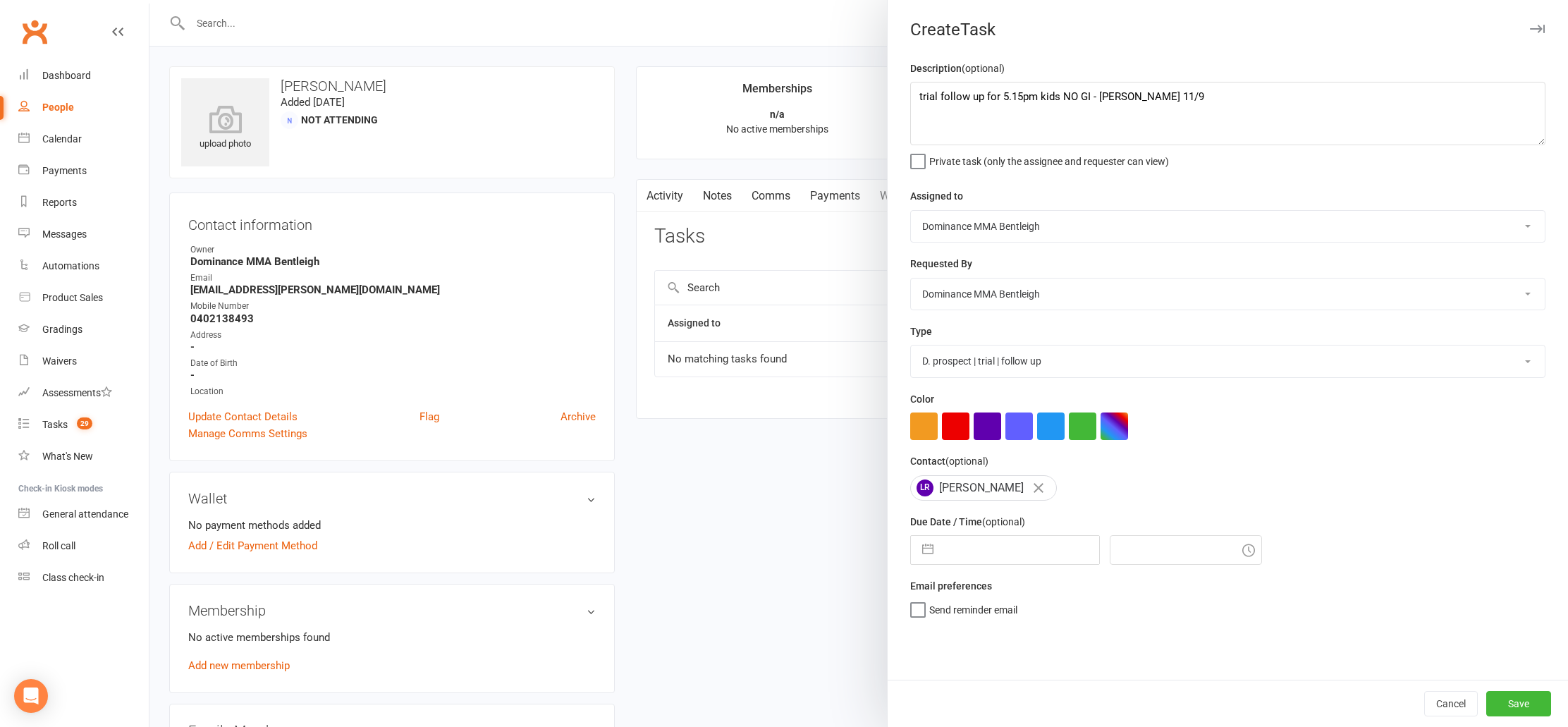
select select "2025"
select select "8"
select select "2025"
select select "9"
select select "2025"
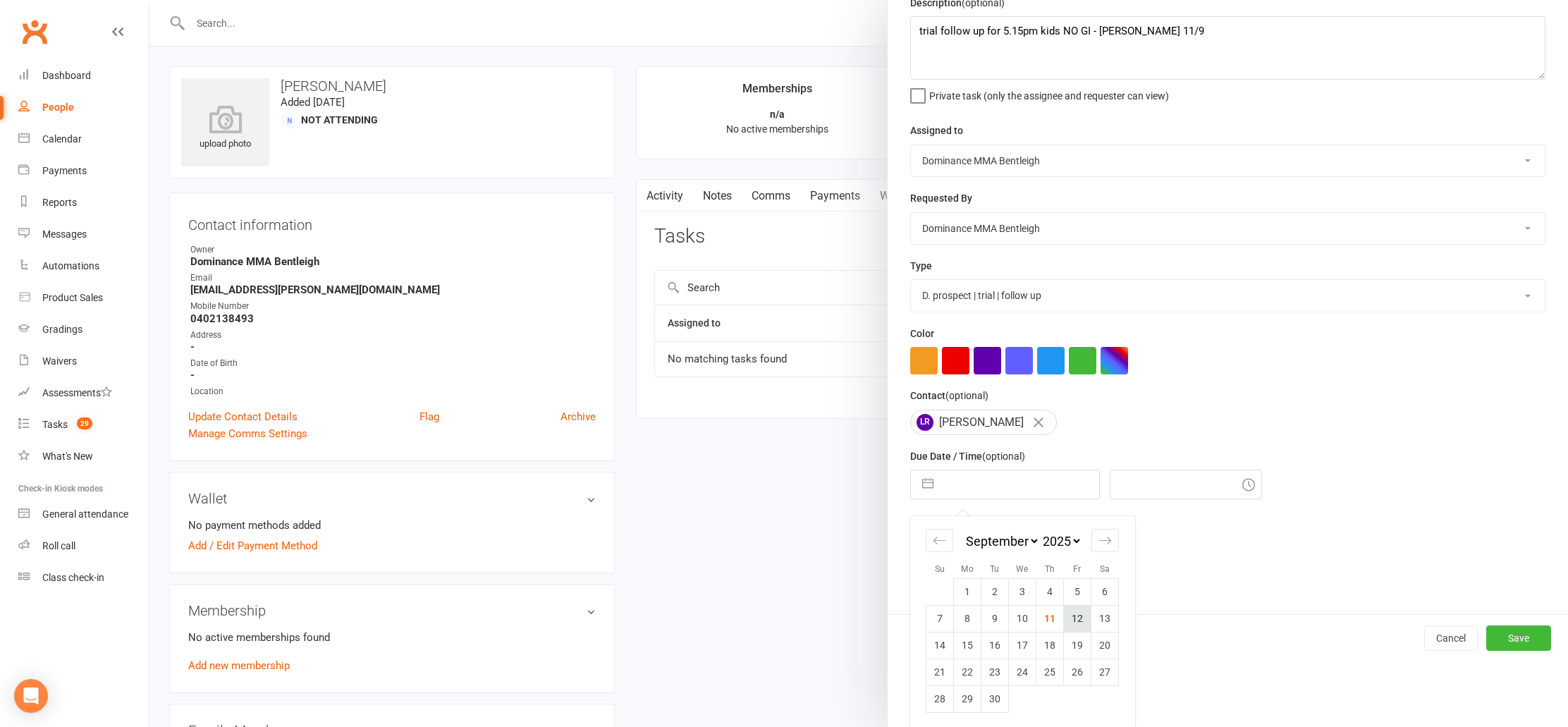
scroll to position [65, 0]
click at [1075, 617] on td "12" at bounding box center [1078, 619] width 27 height 27
type input "[DATE]"
type input "3:00pm"
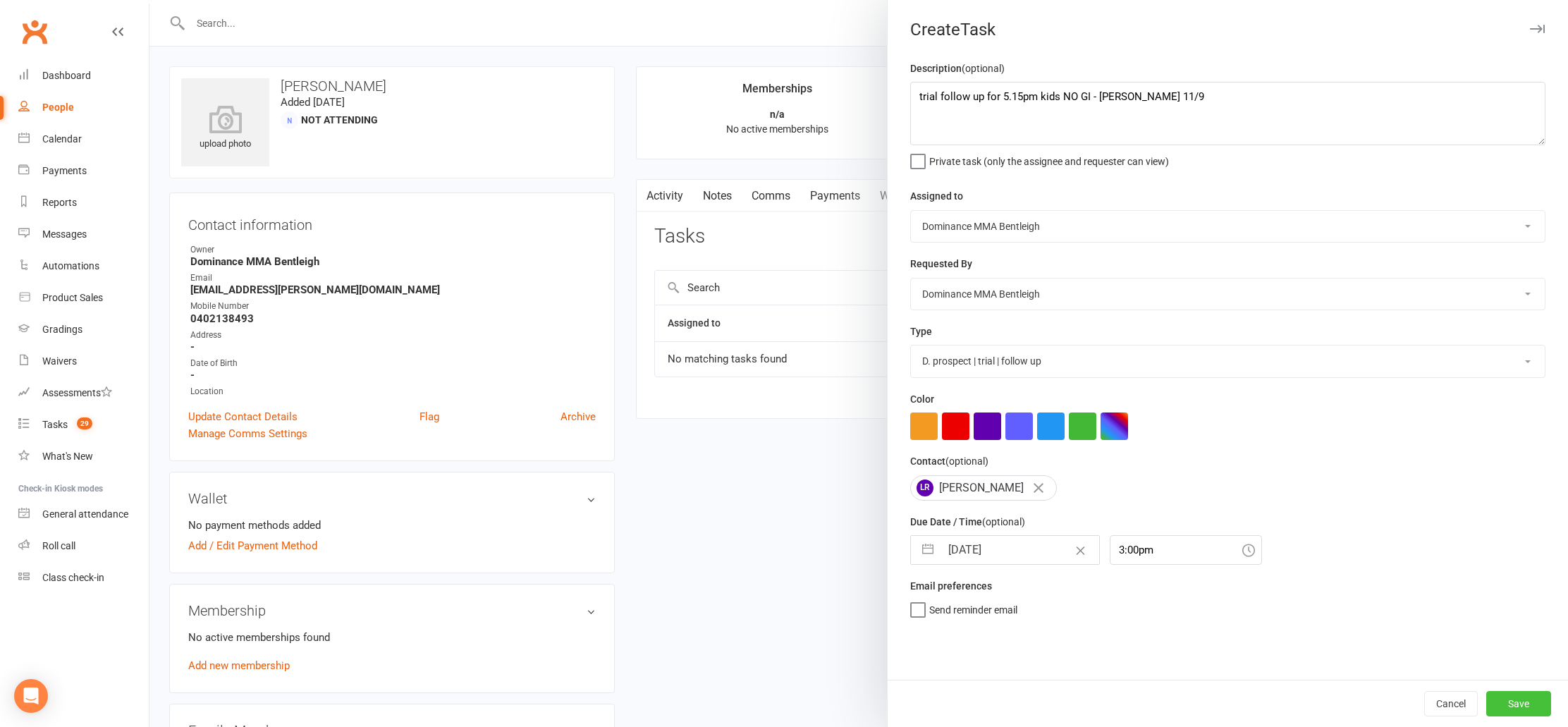
click at [1511, 704] on button "Save" at bounding box center [1519, 703] width 65 height 25
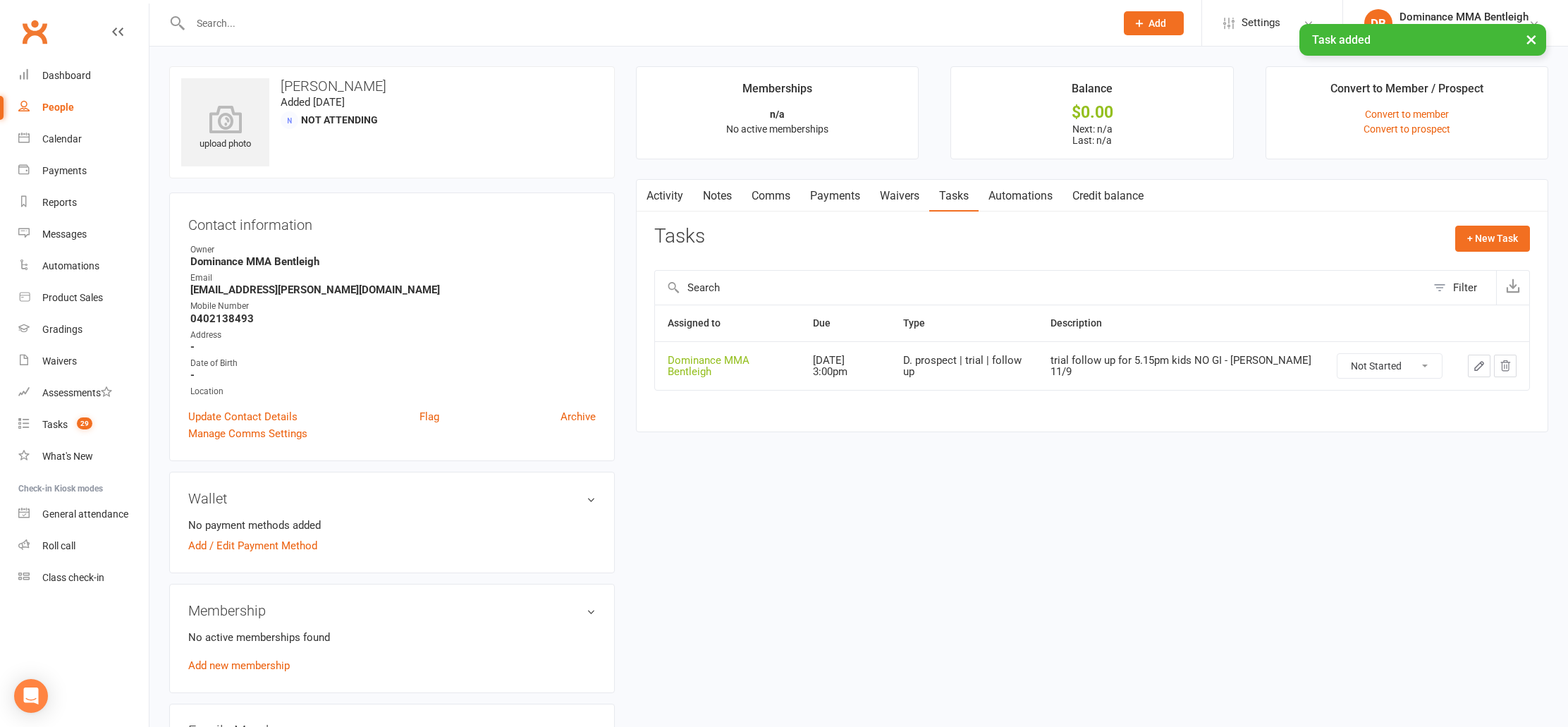
click at [717, 193] on link "Notes" at bounding box center [718, 196] width 49 height 32
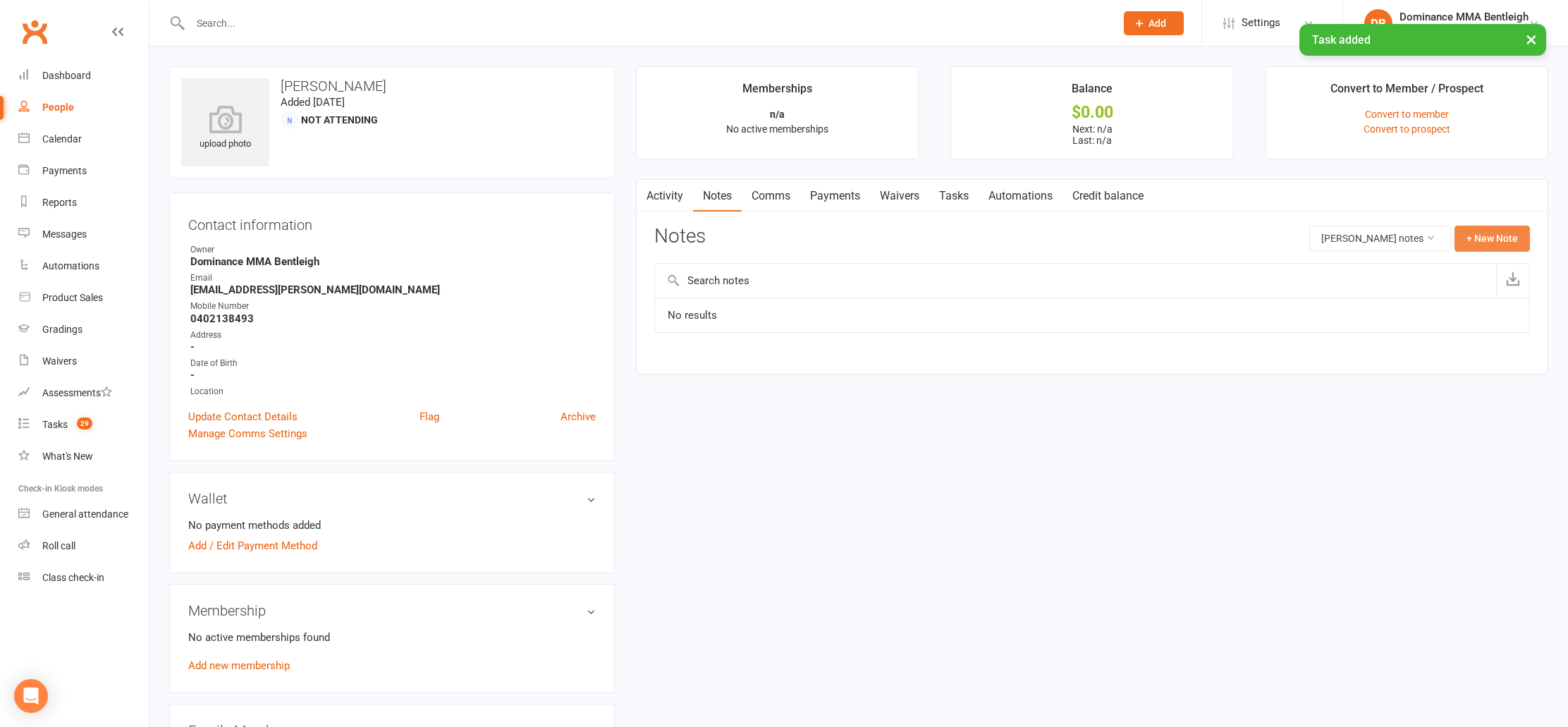
click at [1511, 227] on button "+ New Note" at bounding box center [1492, 238] width 75 height 25
click at [962, 299] on input "text" at bounding box center [1092, 295] width 875 height 29
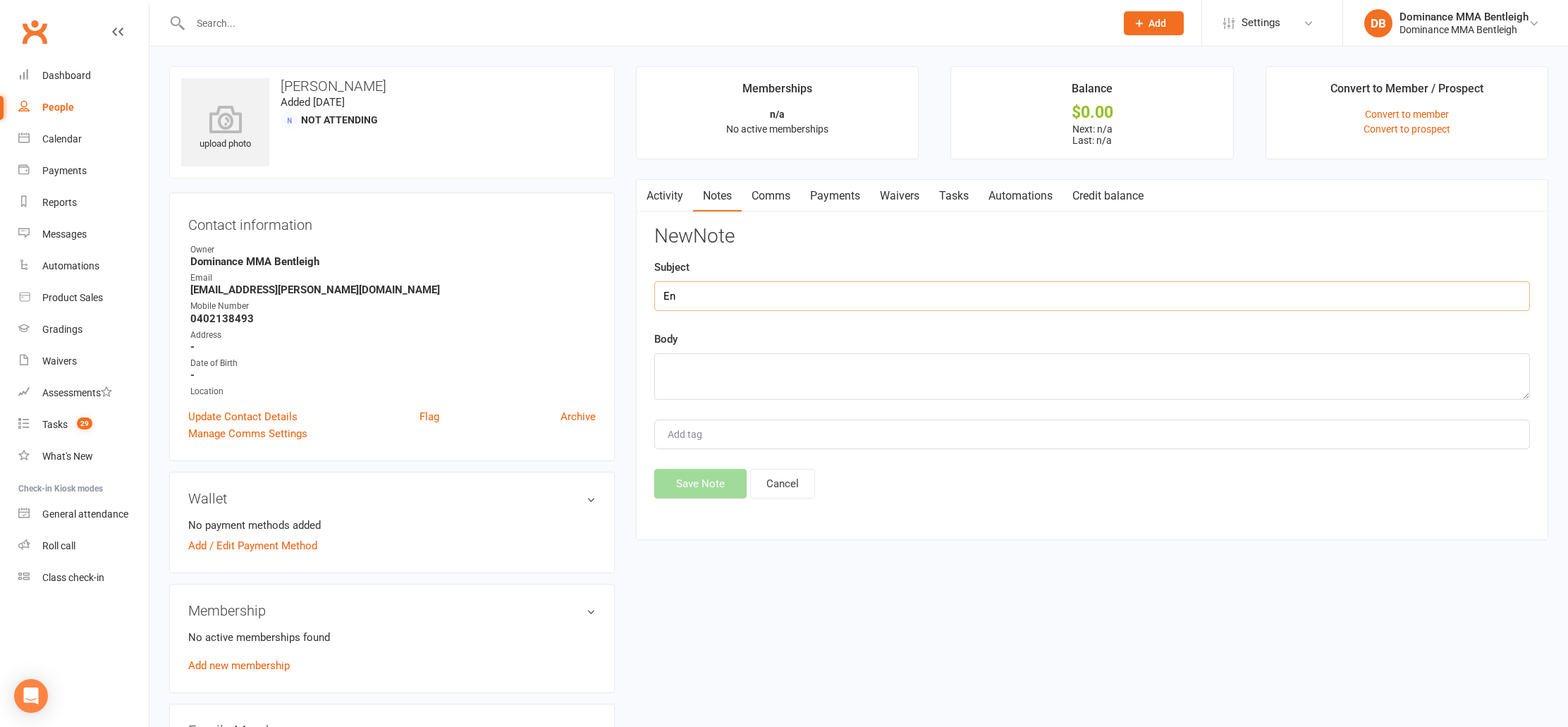
type input "E"
type input "I"
type input "Enquiry"
click at [958, 374] on textarea at bounding box center [1092, 376] width 875 height 47
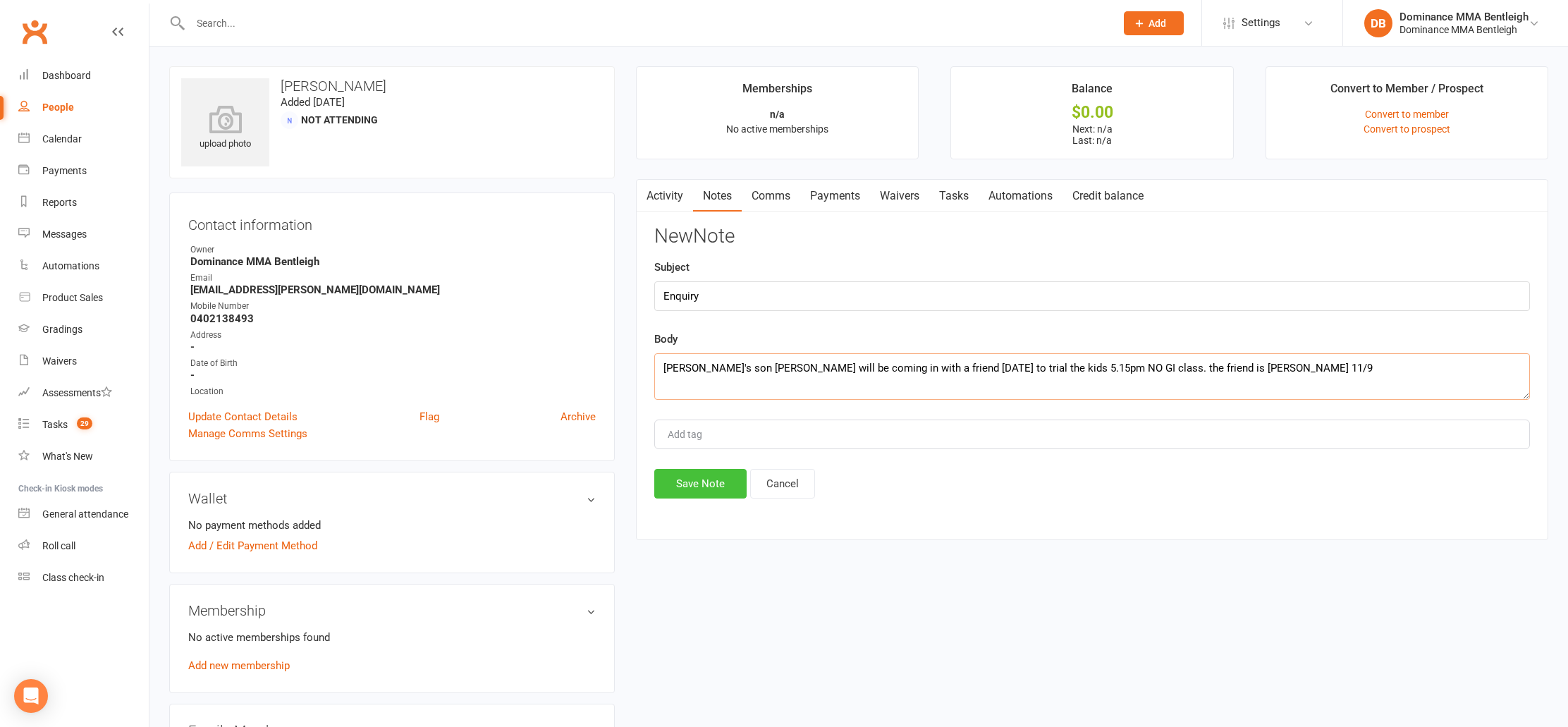
type textarea "[PERSON_NAME]'s son [PERSON_NAME] will be coming in with a friend [DATE] to tri…"
click at [703, 479] on button "Save Note" at bounding box center [700, 483] width 92 height 29
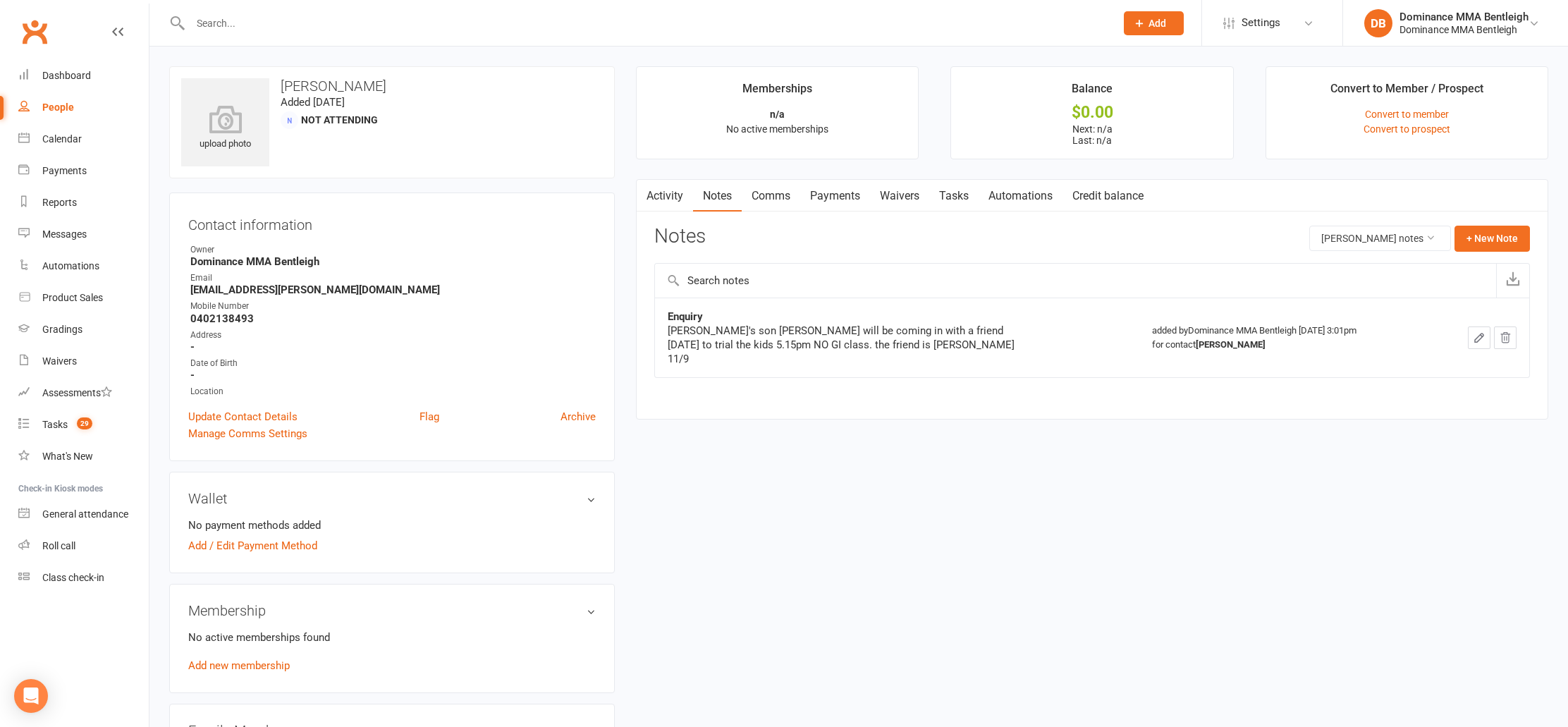
click at [251, 19] on input "text" at bounding box center [646, 24] width 919 height 20
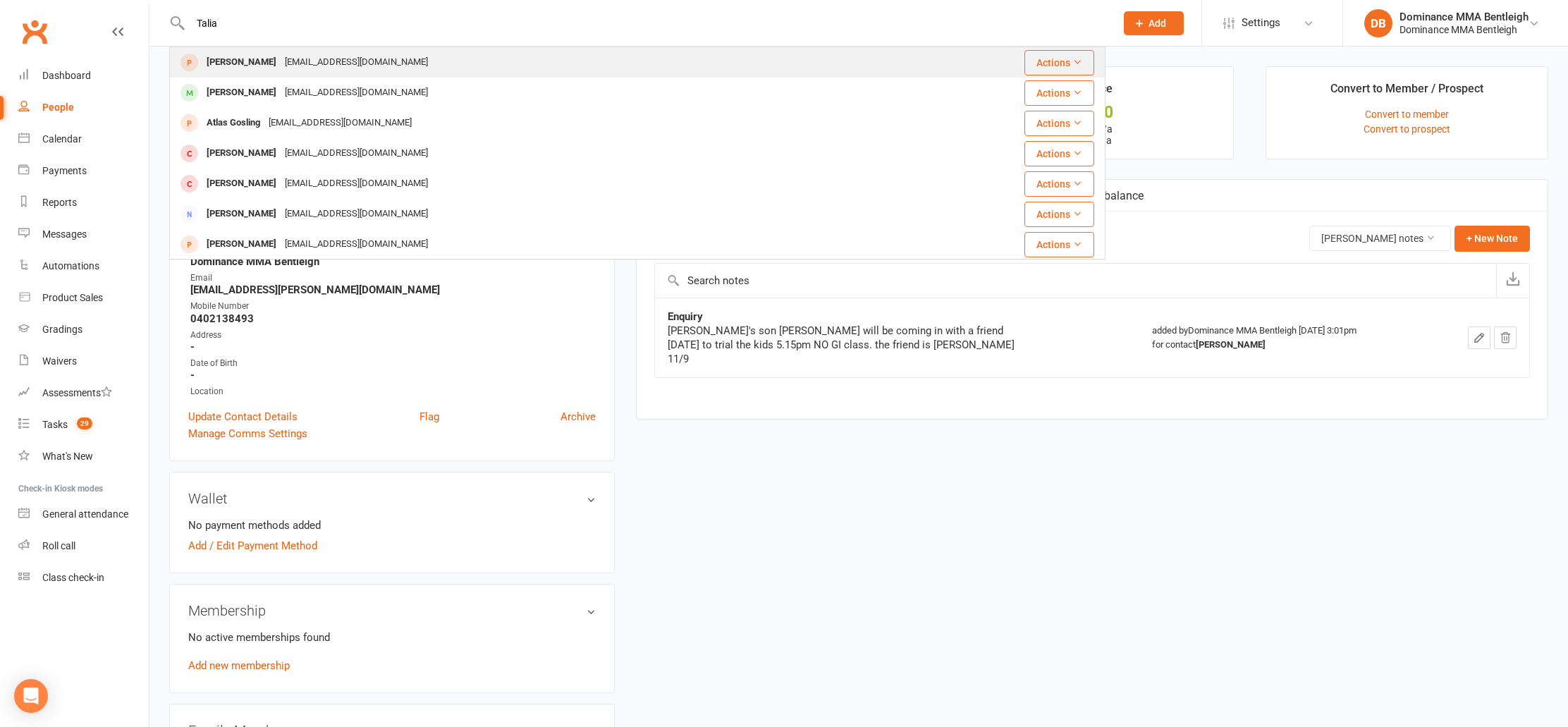
type input "Talia"
click at [287, 58] on div "[EMAIL_ADDRESS][DOMAIN_NAME]" at bounding box center [356, 62] width 151 height 21
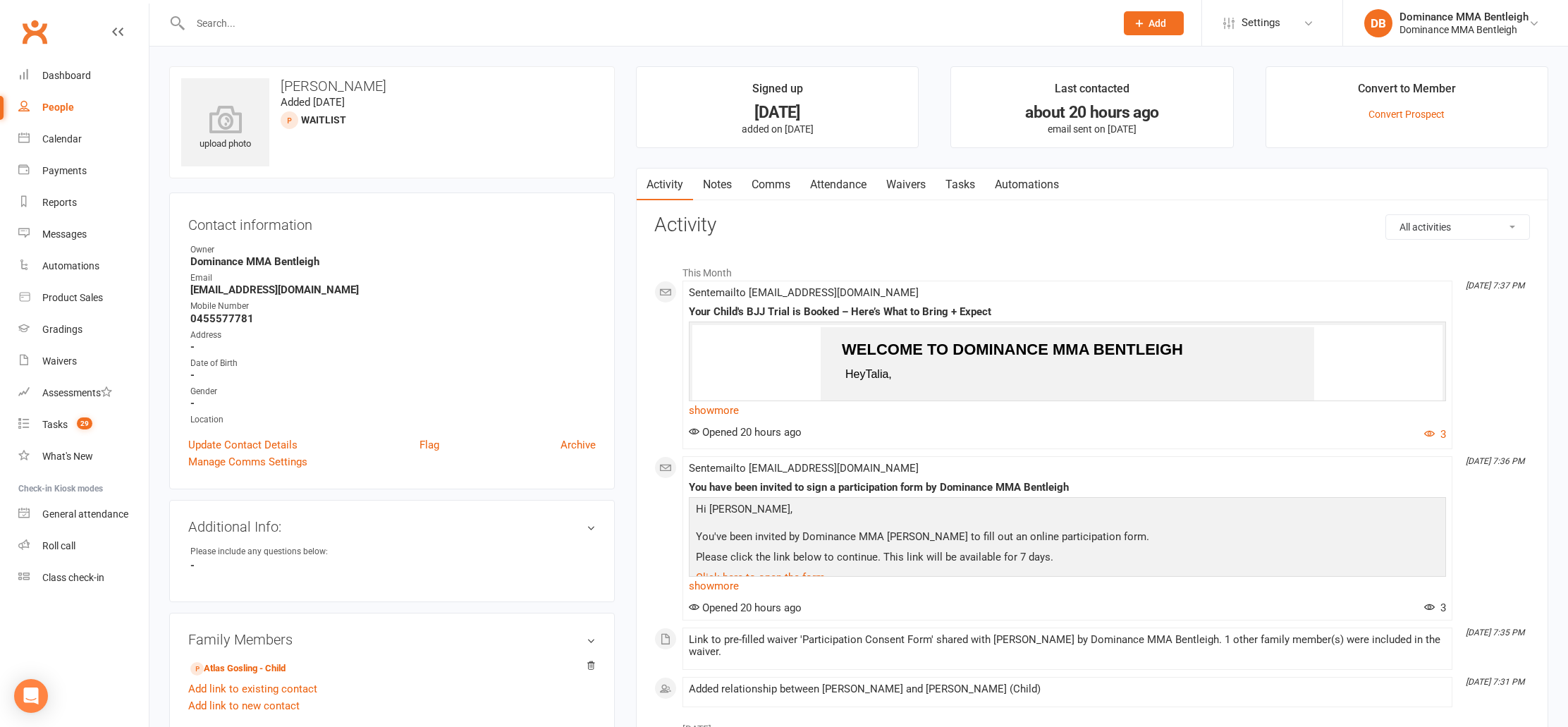
drag, startPoint x: 903, startPoint y: 182, endPoint x: 891, endPoint y: 183, distance: 12.0
click at [901, 182] on link "Waivers" at bounding box center [906, 184] width 60 height 32
